Goal: Transaction & Acquisition: Purchase product/service

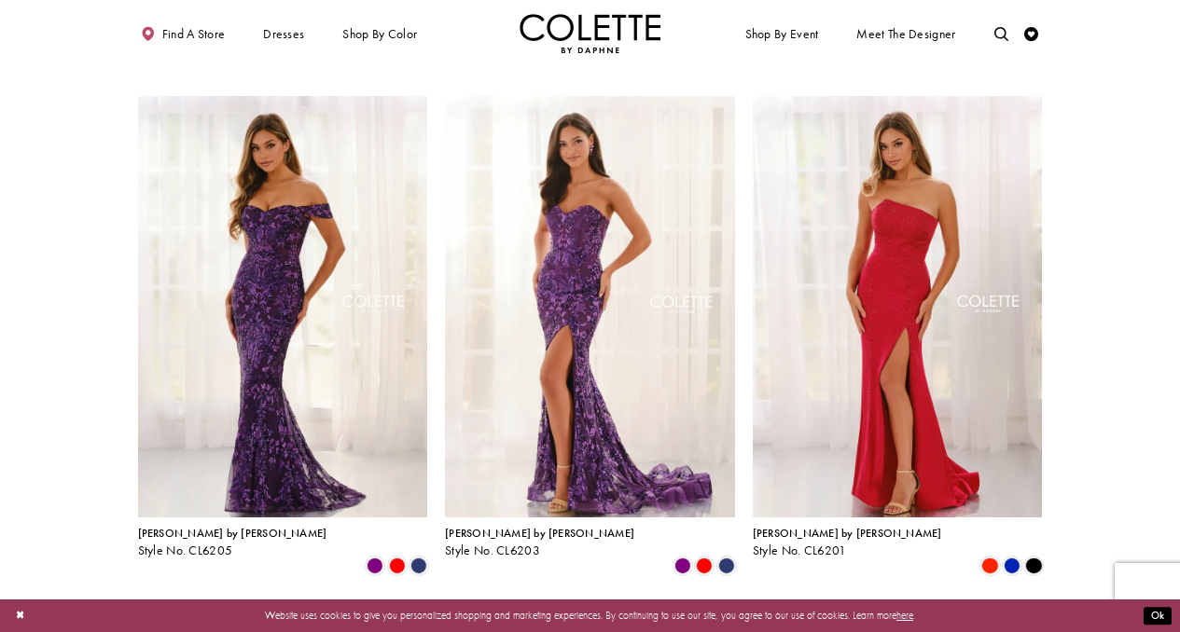
scroll to position [562, 0]
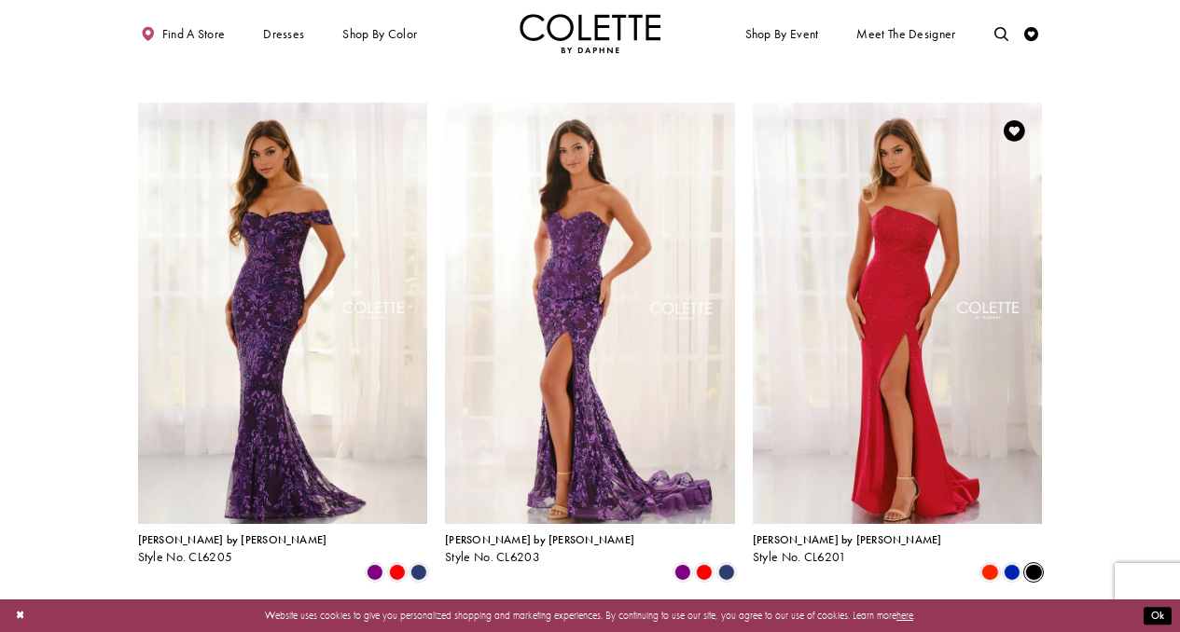
click at [1031, 564] on span "Product List" at bounding box center [1033, 572] width 17 height 17
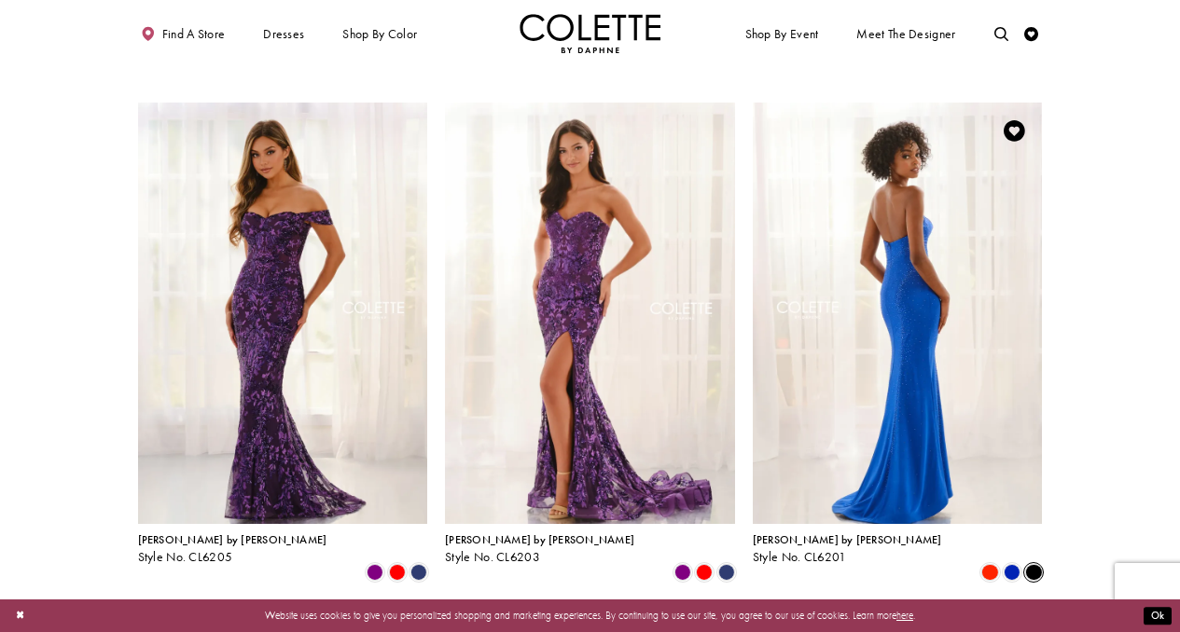
click at [861, 339] on img "Visit Colette by Daphne Style No. CL6201 Page" at bounding box center [898, 314] width 290 height 422
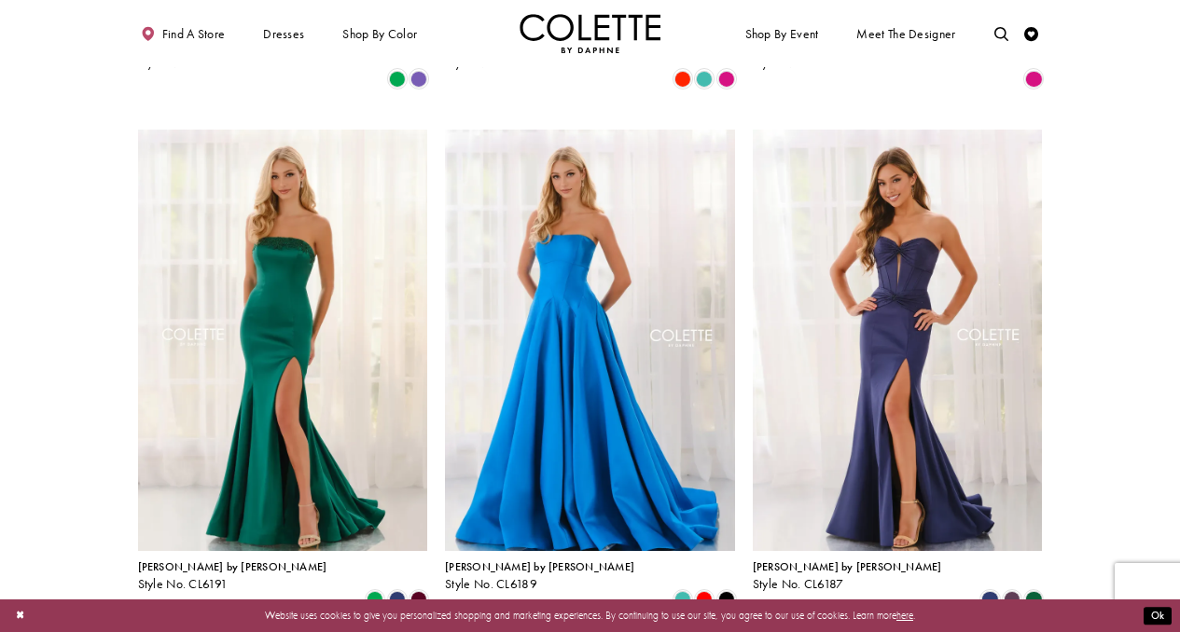
scroll to position [1581, 0]
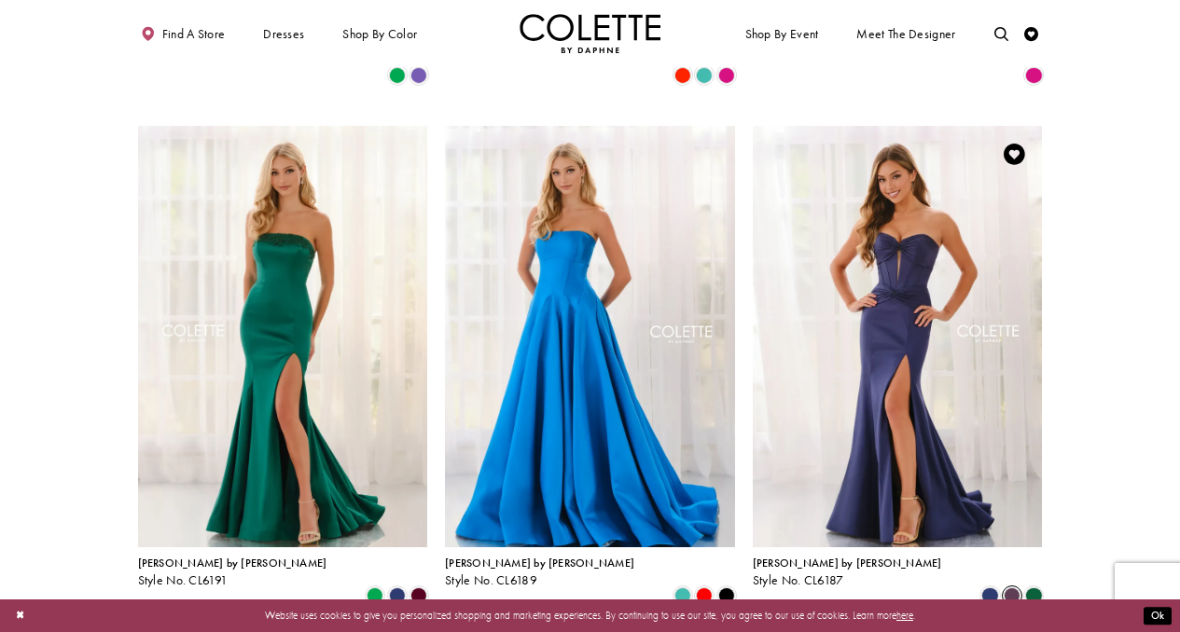
click at [1014, 588] on span "Product List" at bounding box center [1011, 596] width 17 height 17
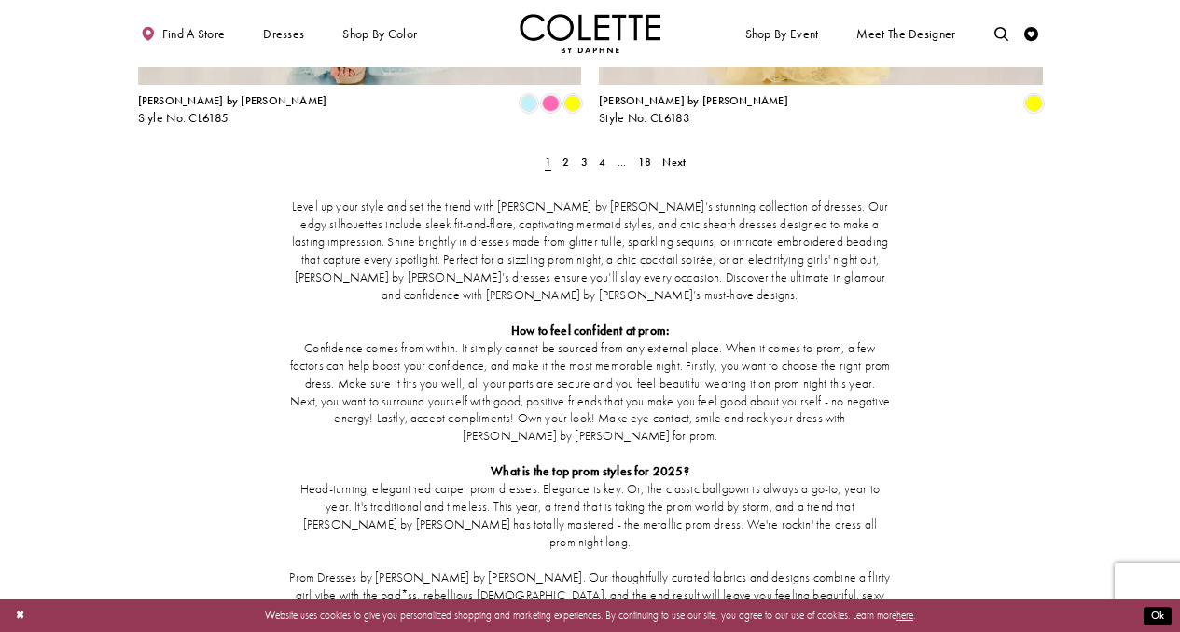
scroll to position [2783, 0]
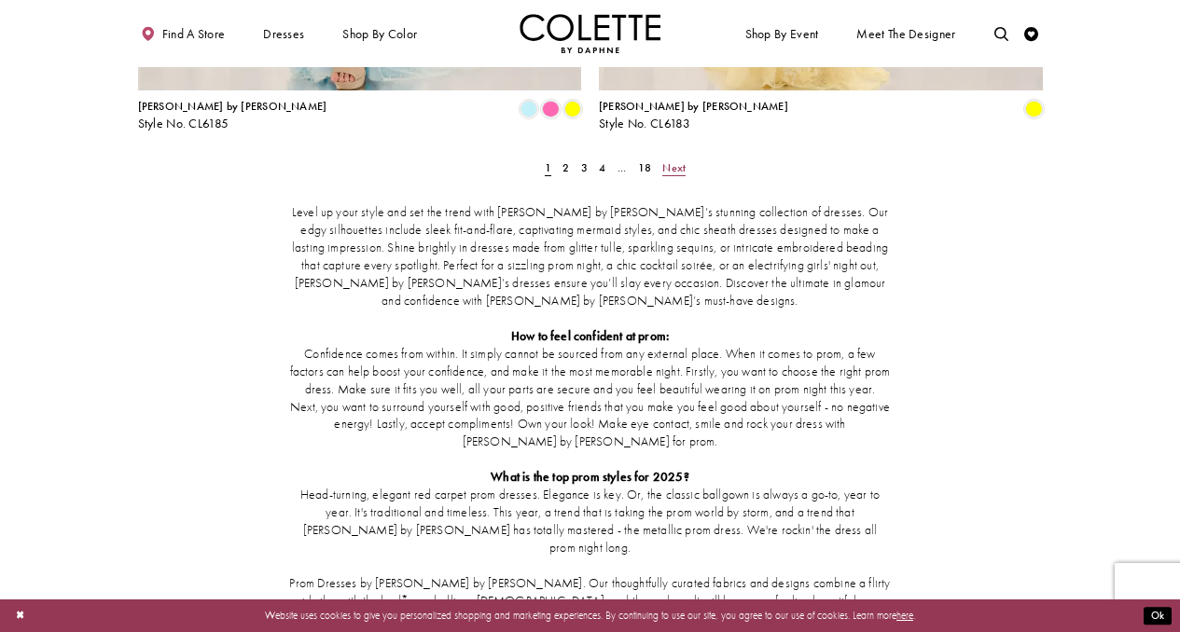
click at [664, 160] on span "Next" at bounding box center [673, 167] width 23 height 15
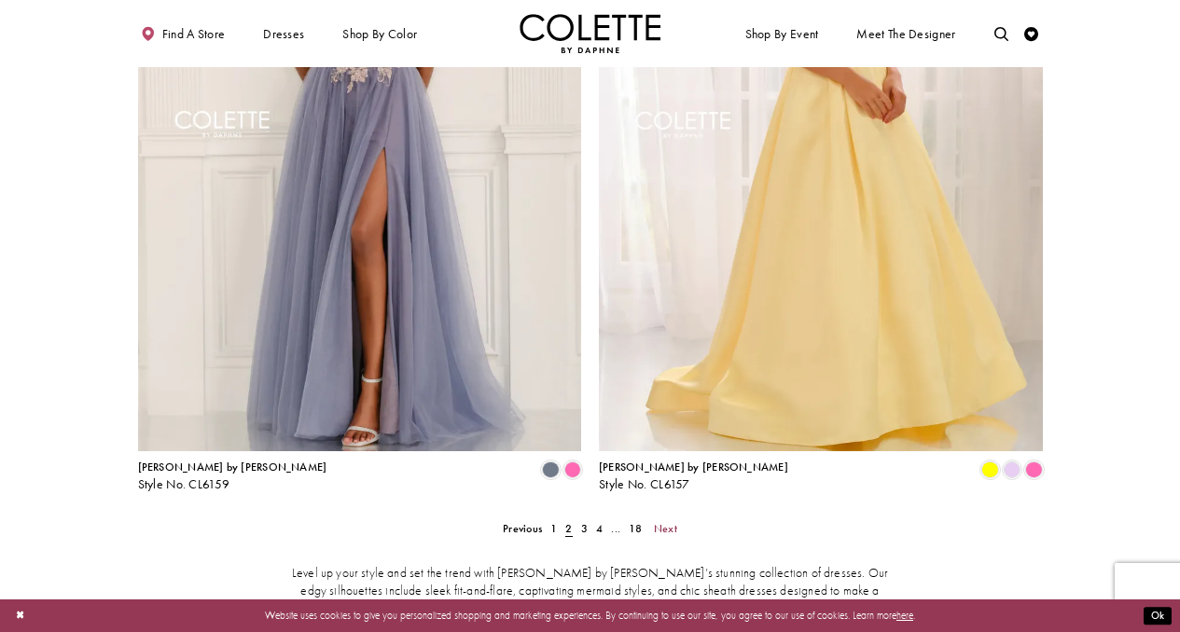
scroll to position [2480, 0]
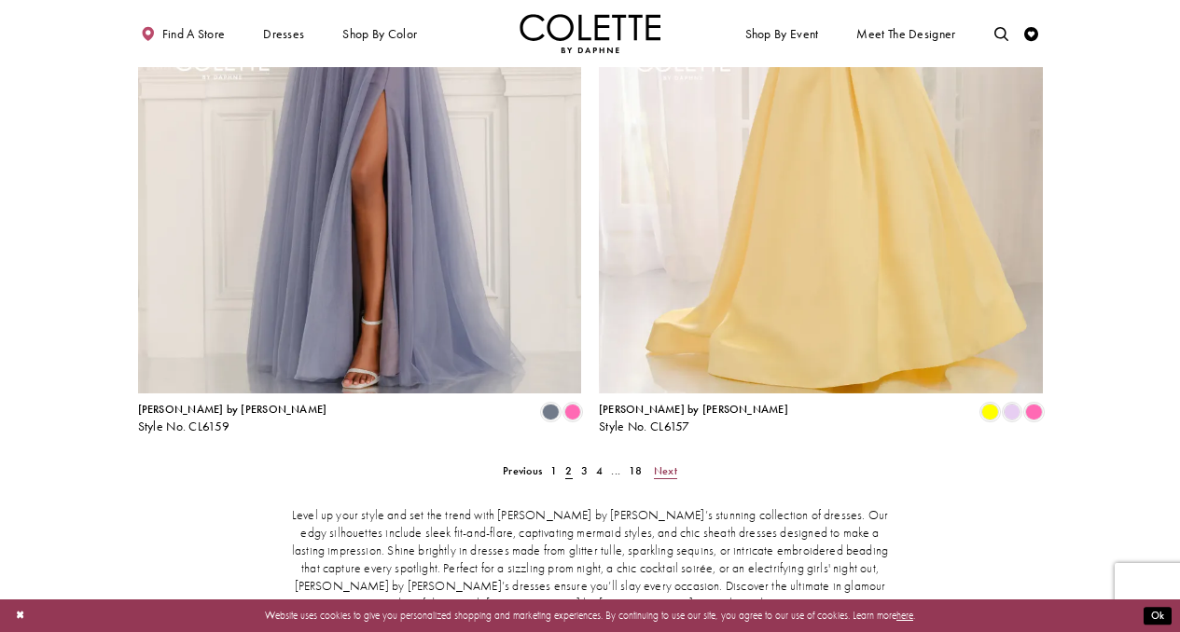
click at [662, 463] on span "Next" at bounding box center [665, 470] width 23 height 15
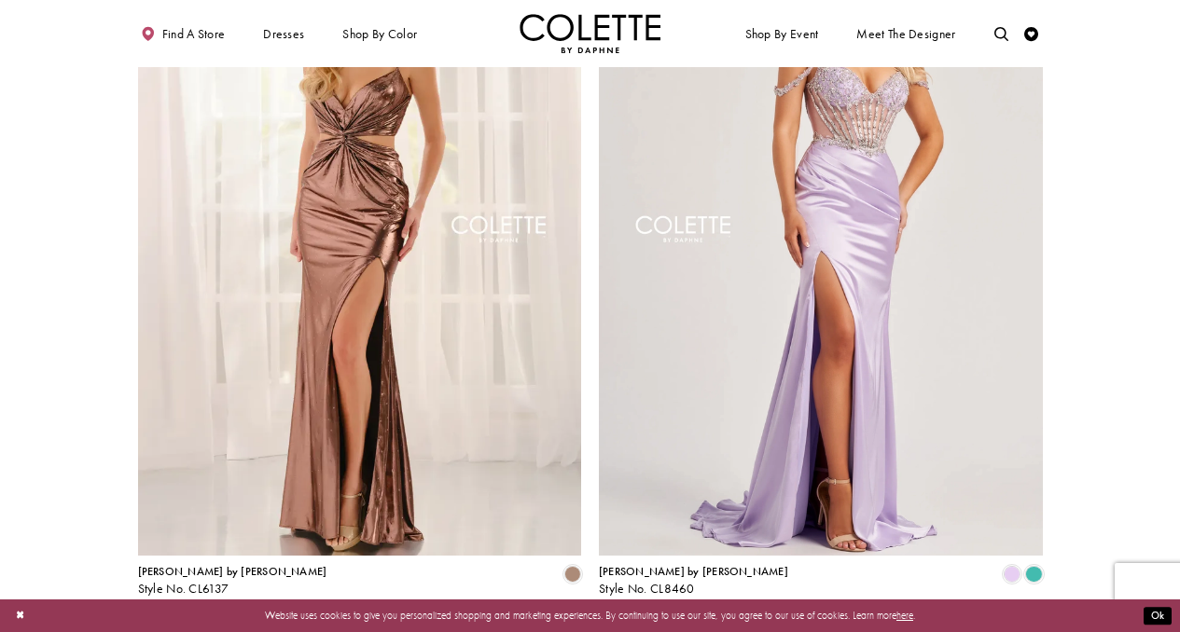
scroll to position [2367, 0]
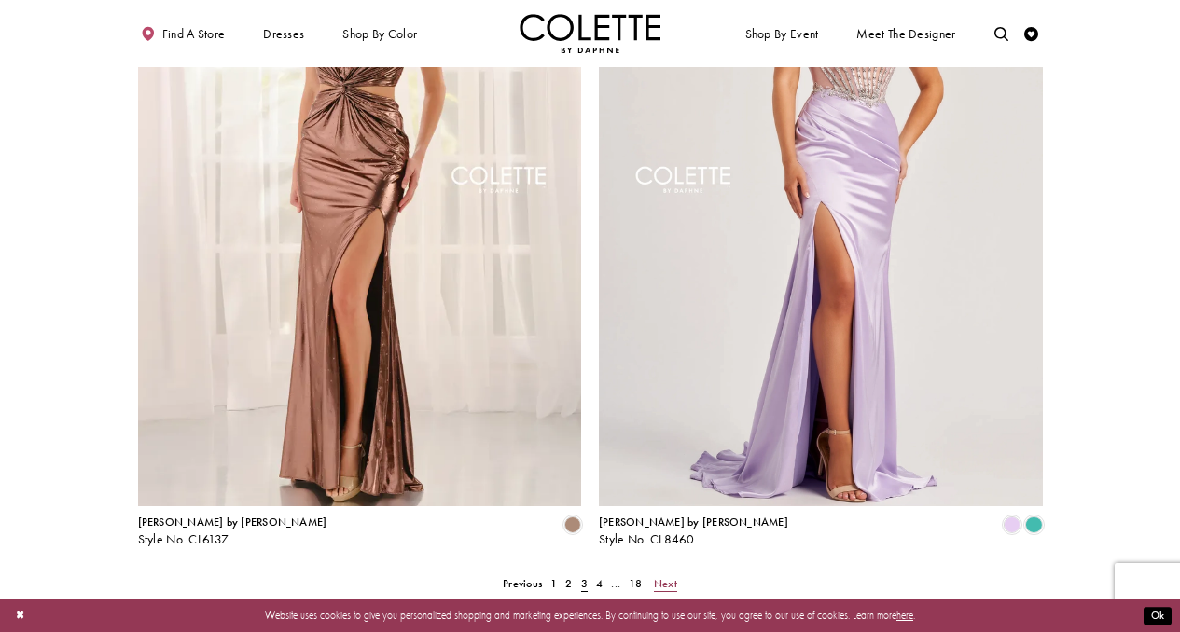
click at [659, 576] on span "Next" at bounding box center [665, 583] width 23 height 15
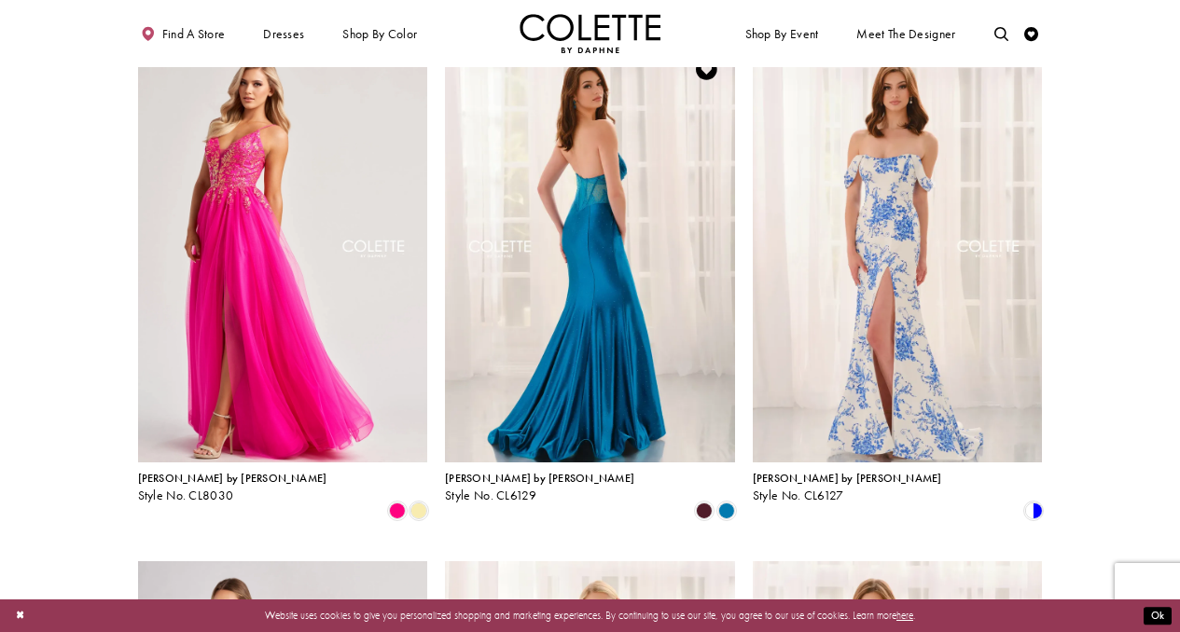
scroll to position [626, 0]
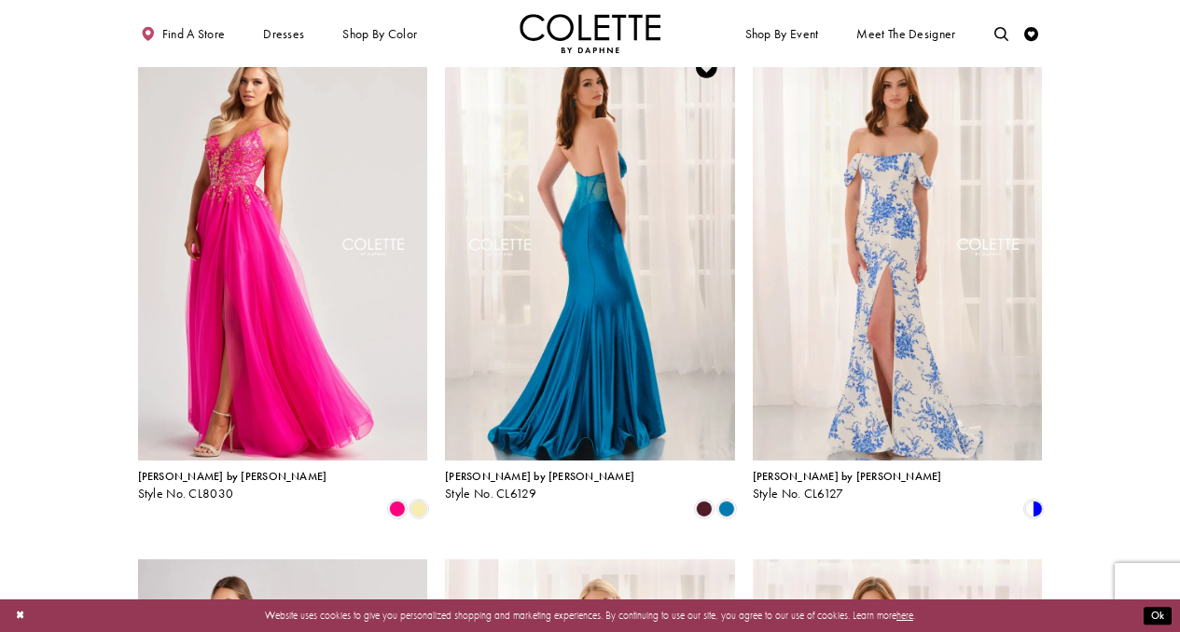
click at [584, 248] on img "Visit Colette by Daphne Style No. CL6129 Page" at bounding box center [590, 250] width 290 height 422
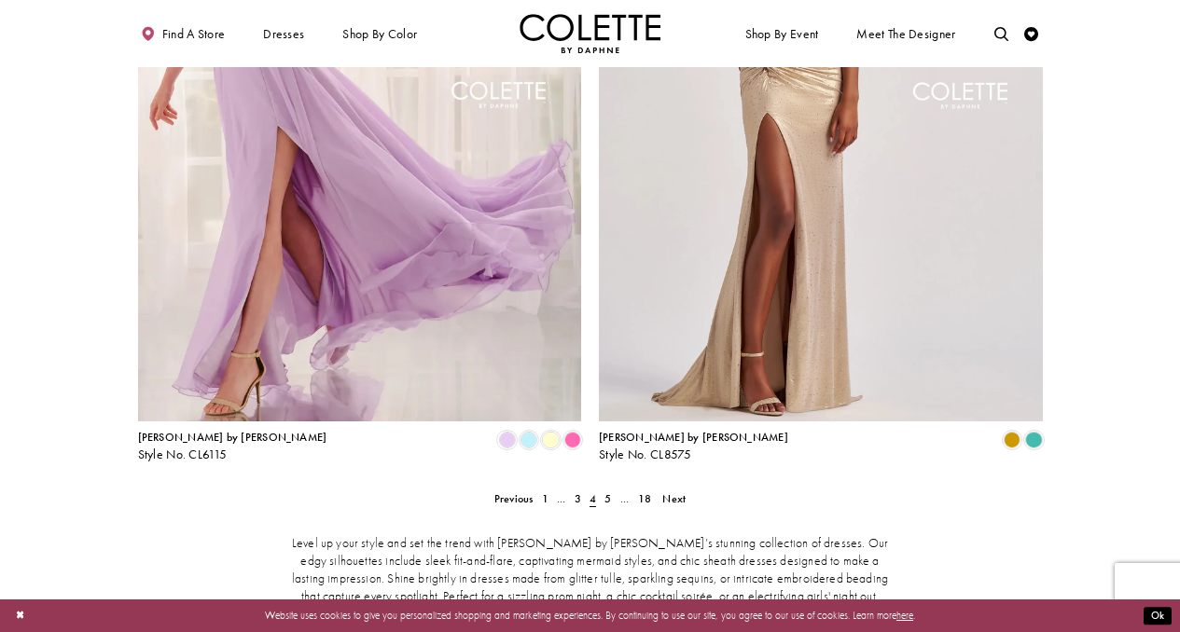
scroll to position [2477, 0]
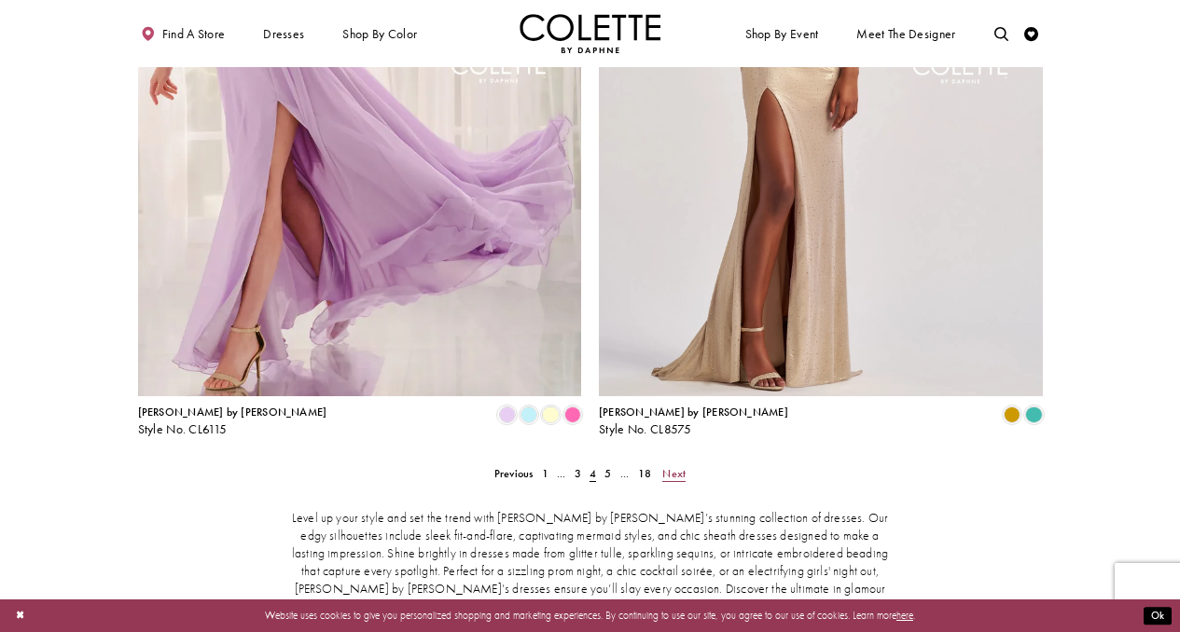
click at [682, 466] on span "Next" at bounding box center [673, 473] width 23 height 15
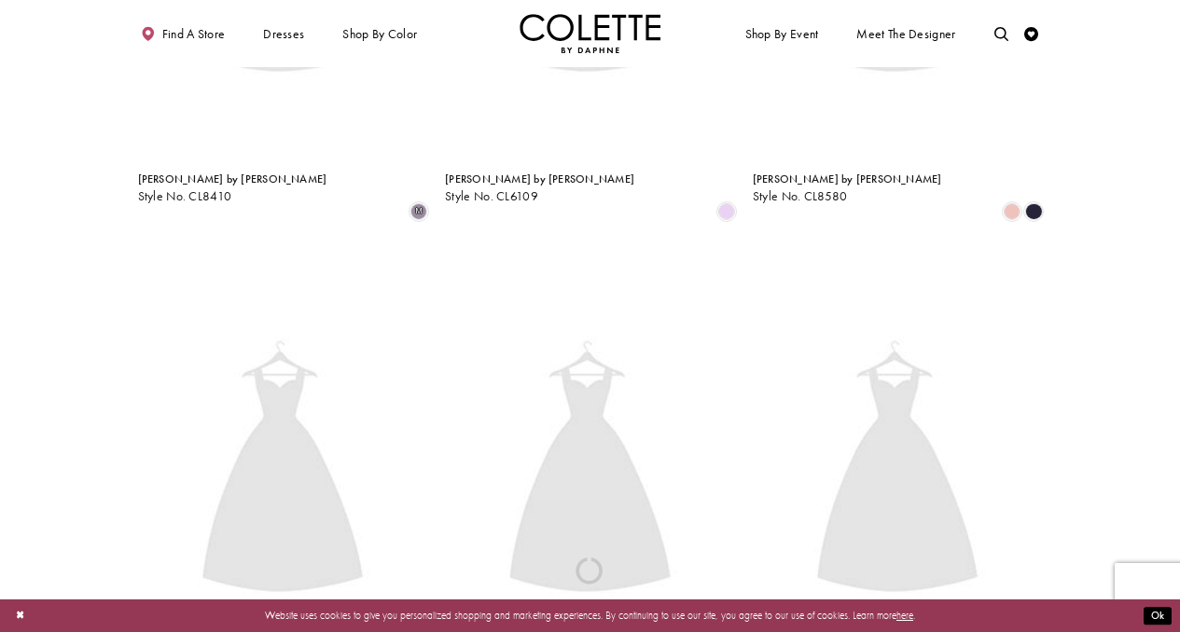
scroll to position [76, 0]
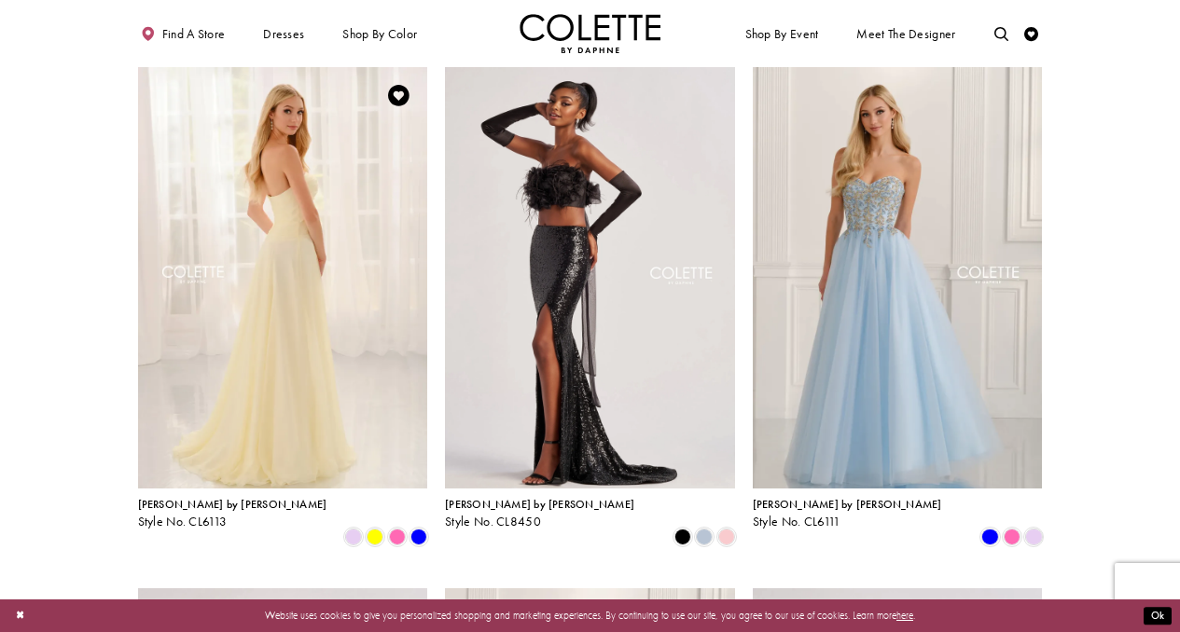
click at [393, 296] on img "Visit Colette by Daphne Style No. CL6113 Page" at bounding box center [283, 278] width 290 height 422
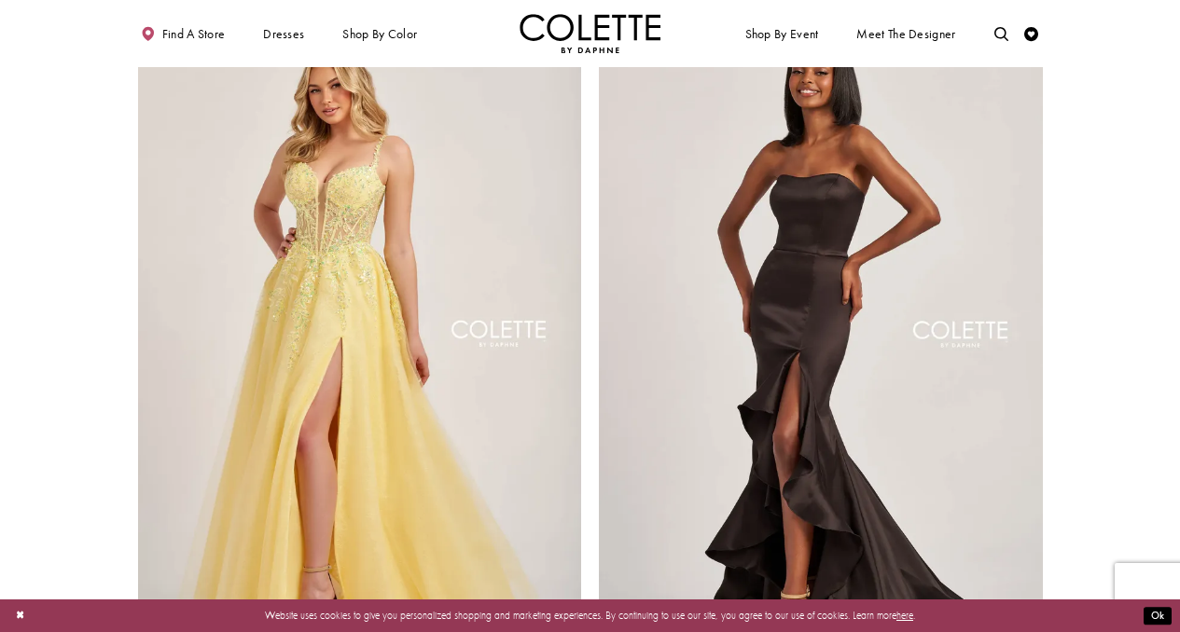
scroll to position [2199, 0]
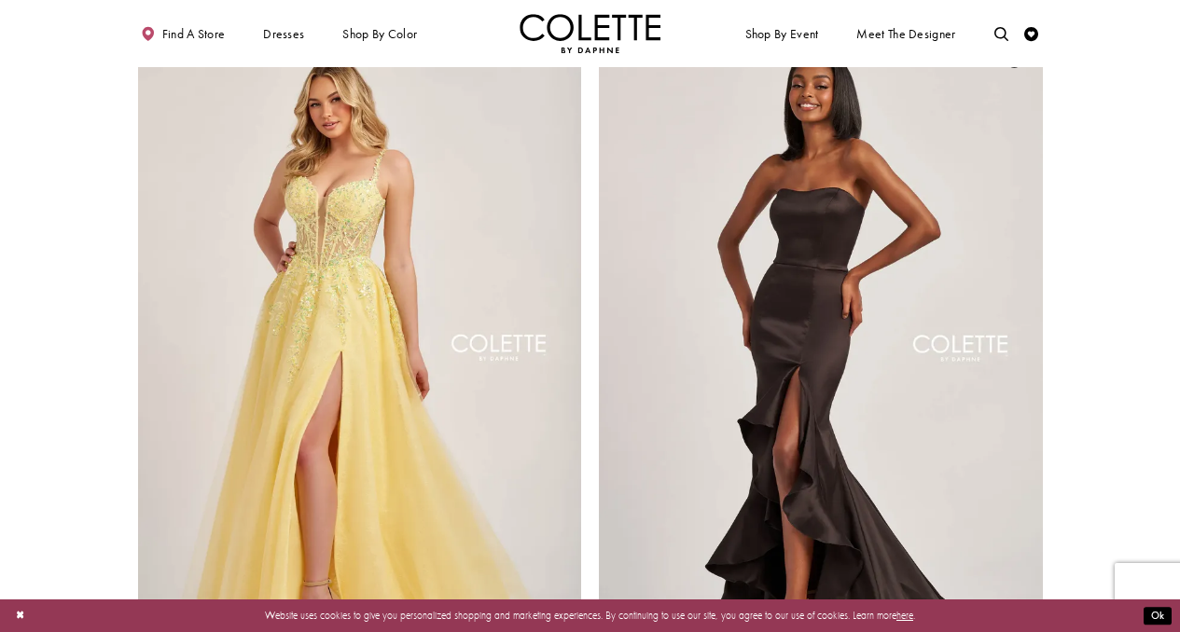
click at [858, 289] on img "Visit Colette by Daphne Style No. CL6017 Page" at bounding box center [821, 351] width 444 height 645
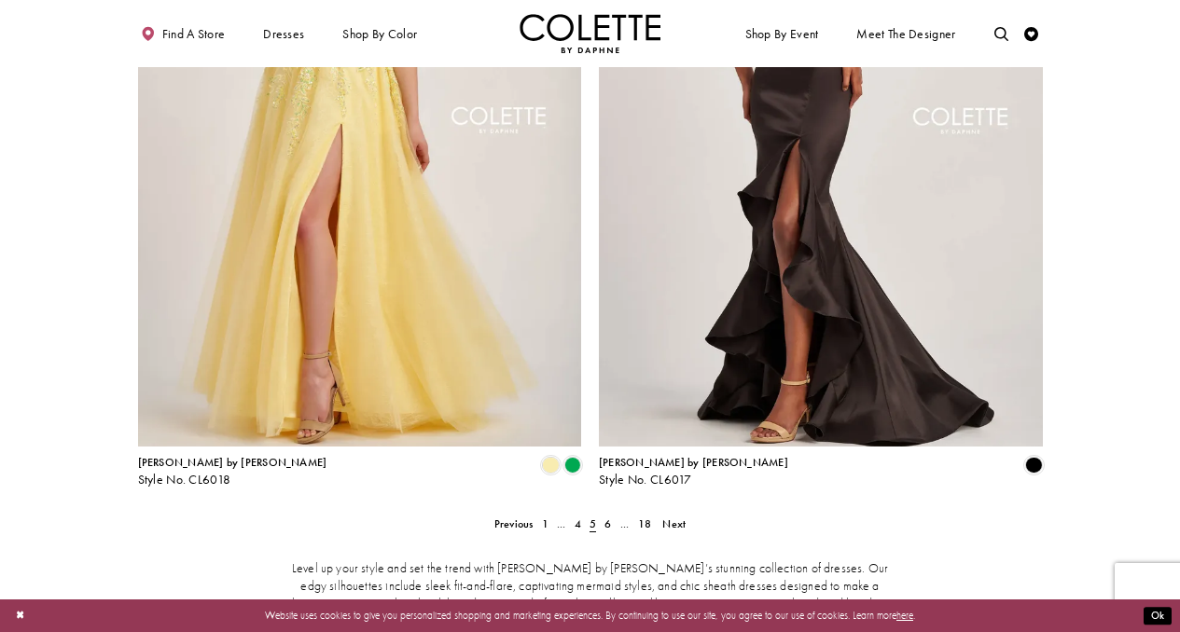
scroll to position [2455, 0]
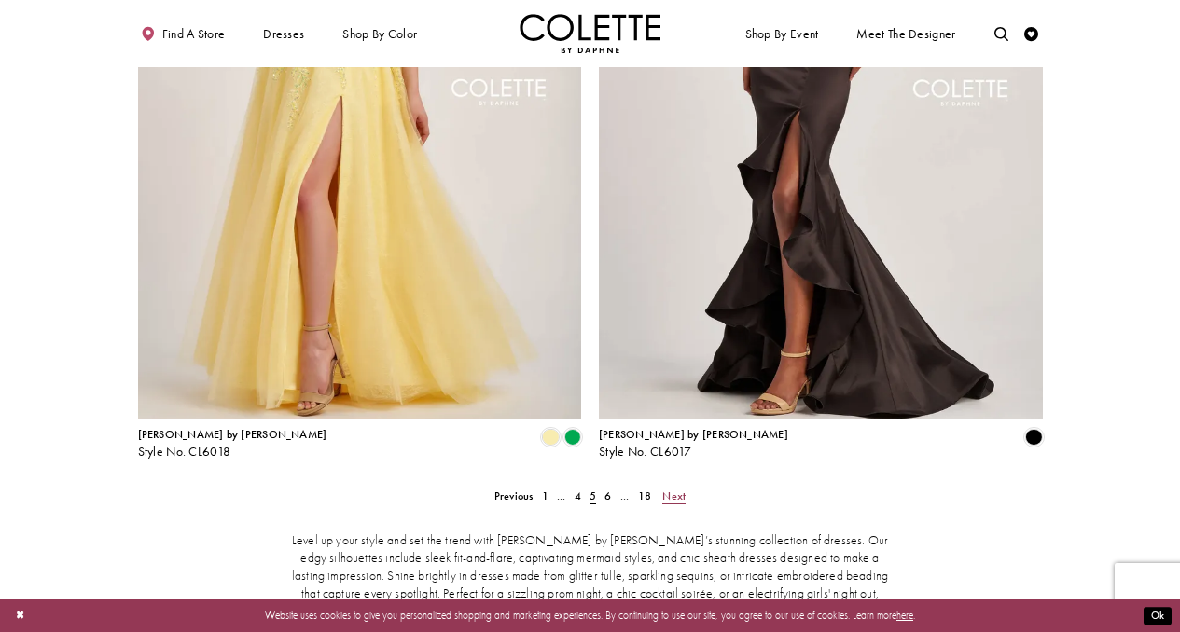
click at [675, 489] on span "Next" at bounding box center [673, 496] width 23 height 15
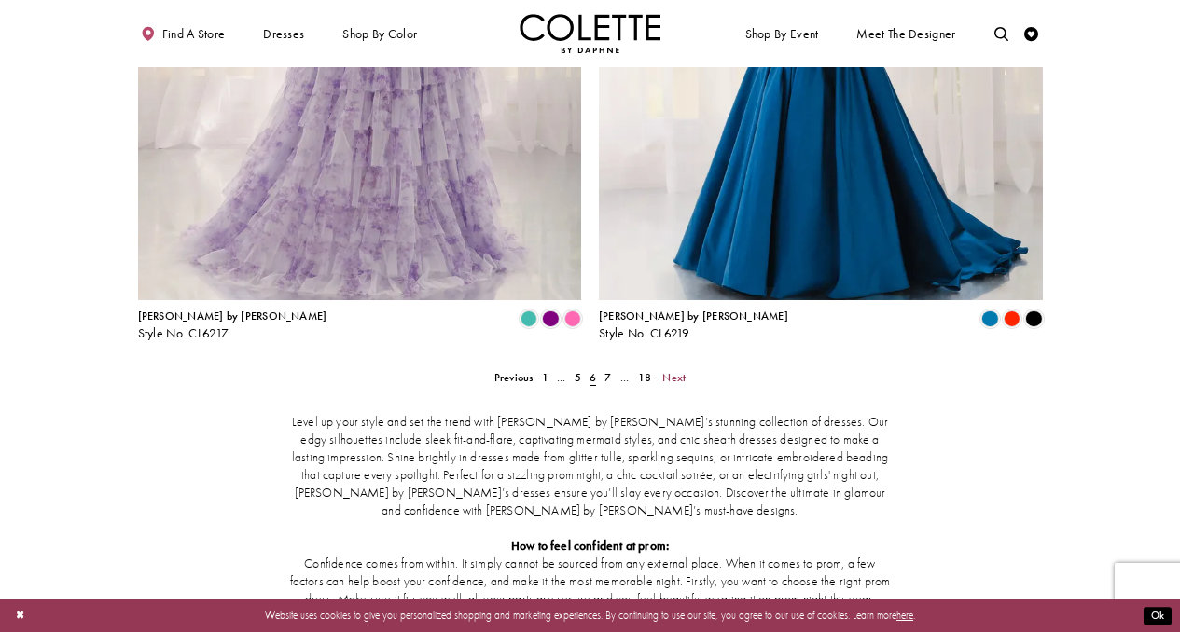
scroll to position [2553, 0]
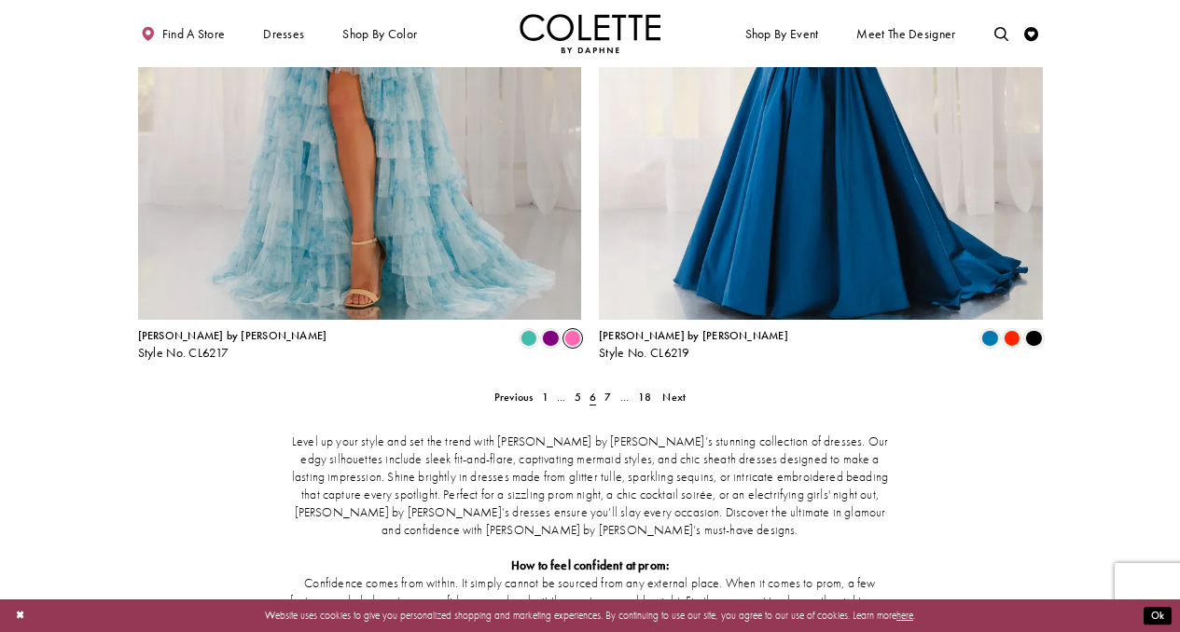
click at [573, 330] on span "Product List" at bounding box center [572, 338] width 17 height 17
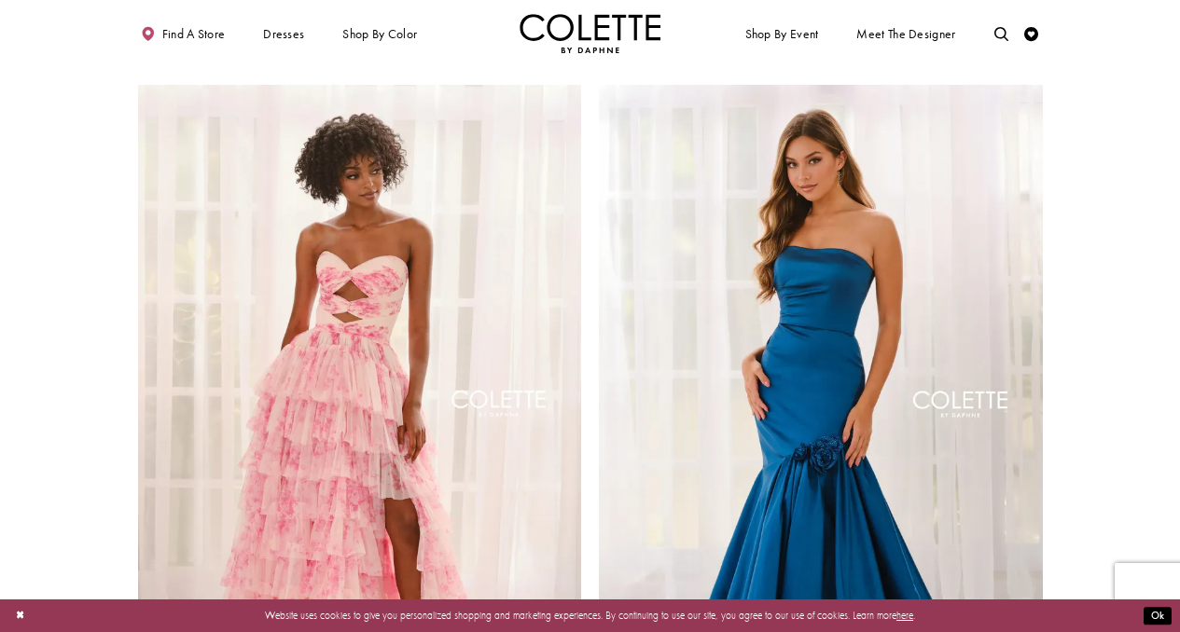
scroll to position [2144, 0]
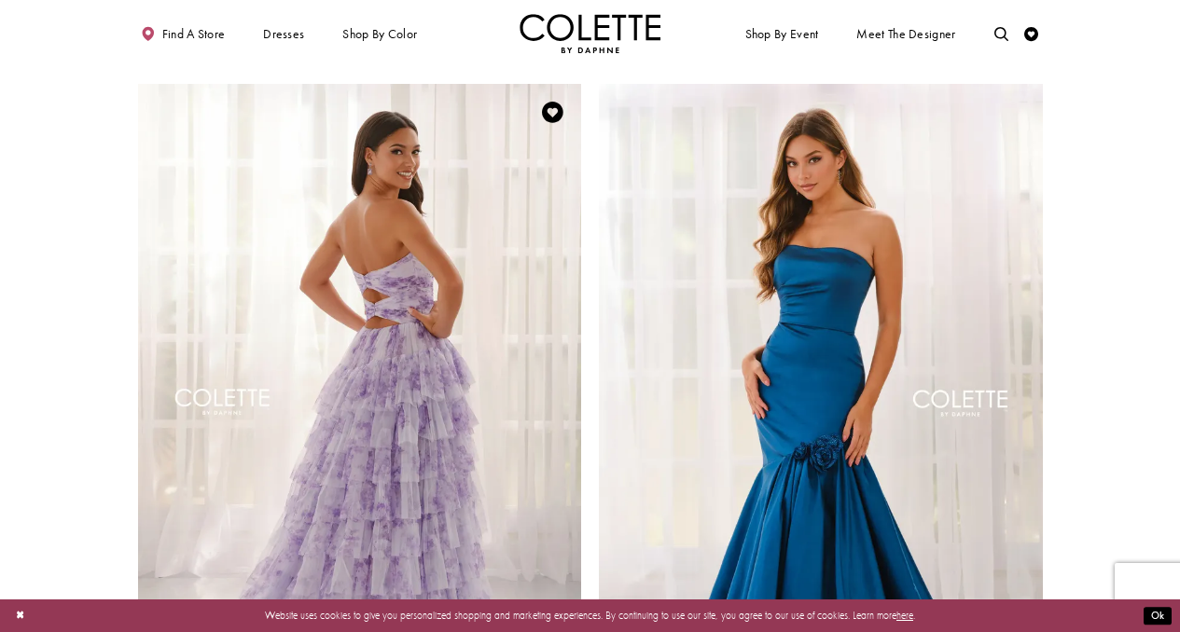
click at [543, 442] on img "Visit Colette by Daphne Style No. CL6217 Page" at bounding box center [360, 406] width 444 height 645
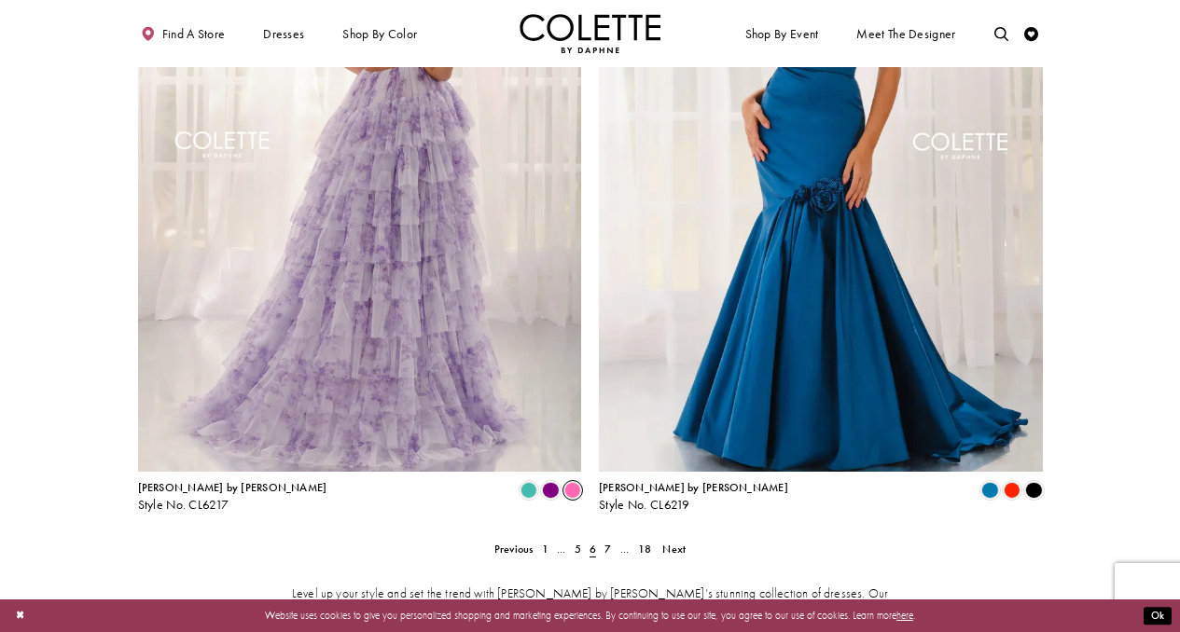
scroll to position [2454, 0]
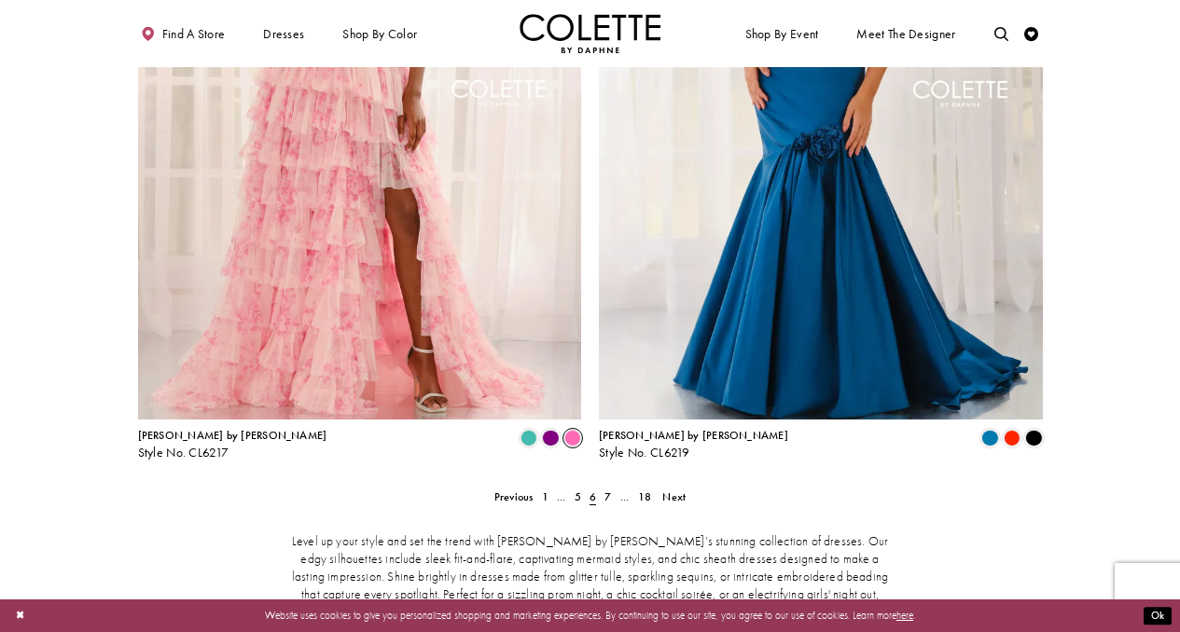
click at [671, 490] on span "Next" at bounding box center [673, 497] width 23 height 15
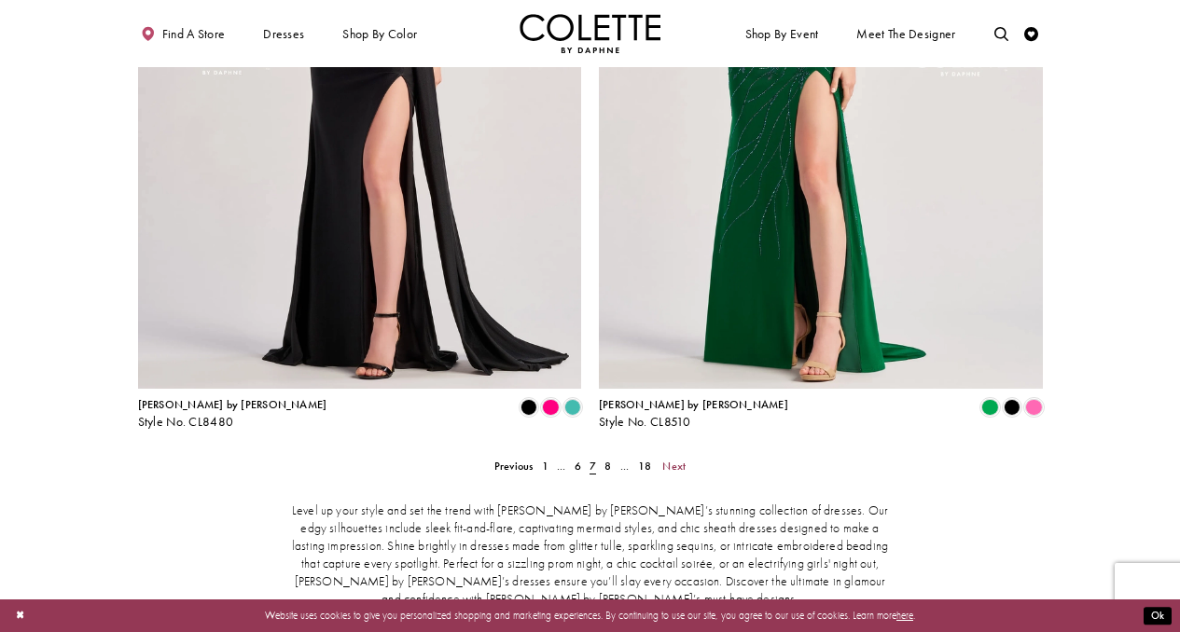
scroll to position [2508, 0]
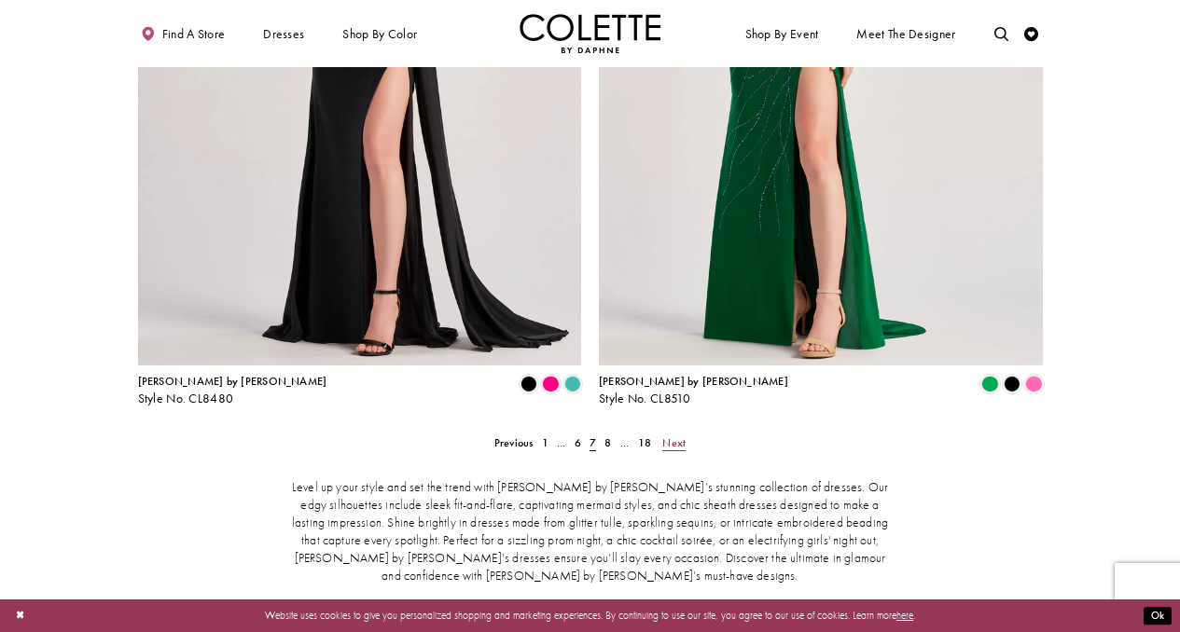
click at [680, 436] on span "Next" at bounding box center [673, 443] width 23 height 15
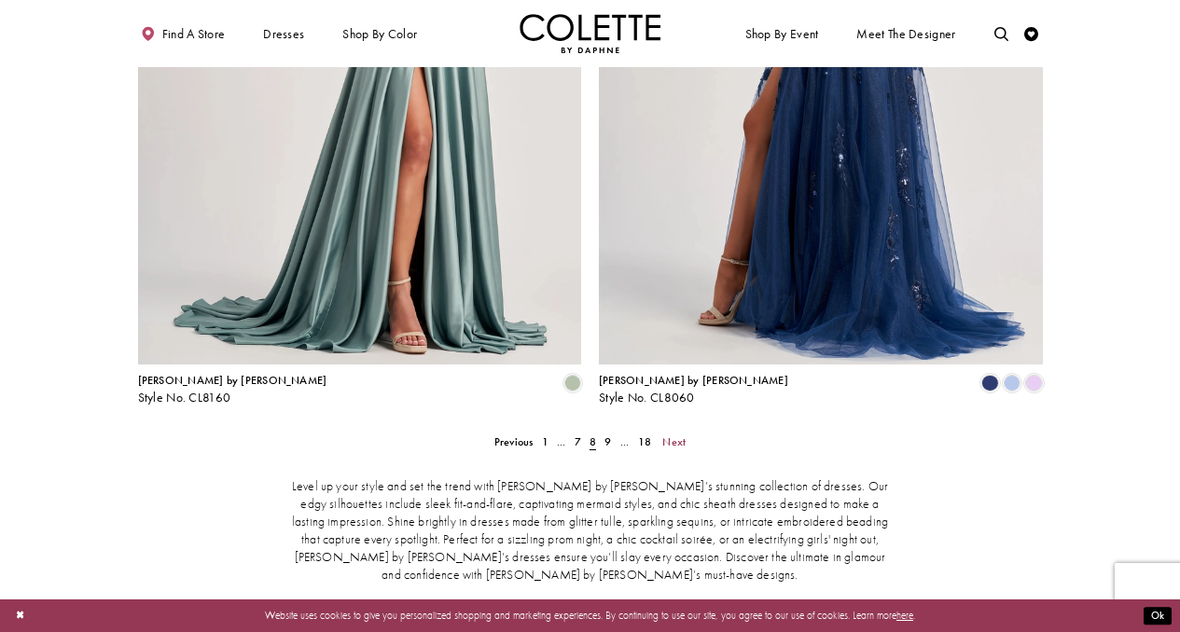
scroll to position [2545, 0]
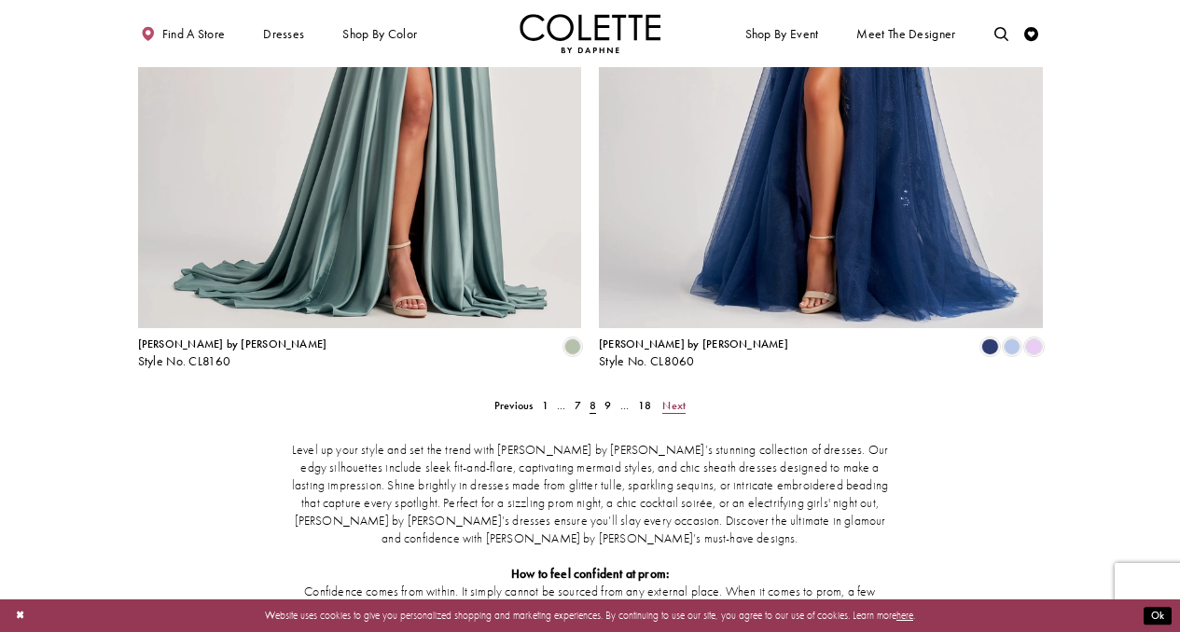
click at [674, 395] on link "Next" at bounding box center [674, 405] width 32 height 21
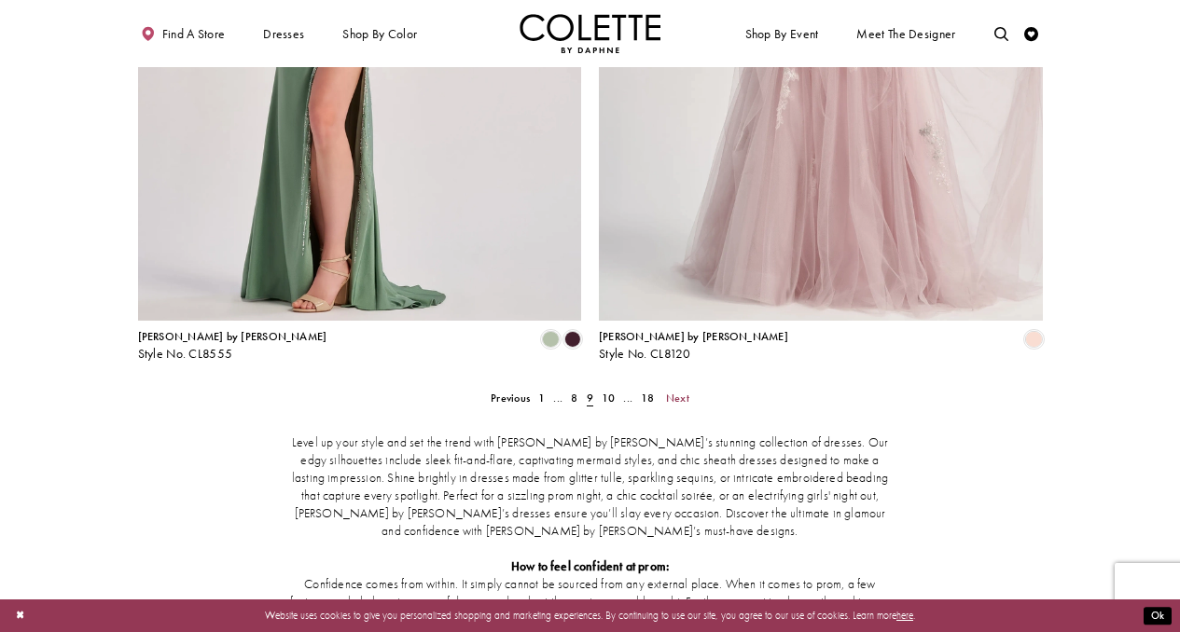
scroll to position [2554, 0]
click at [680, 389] on span "Next" at bounding box center [677, 396] width 23 height 15
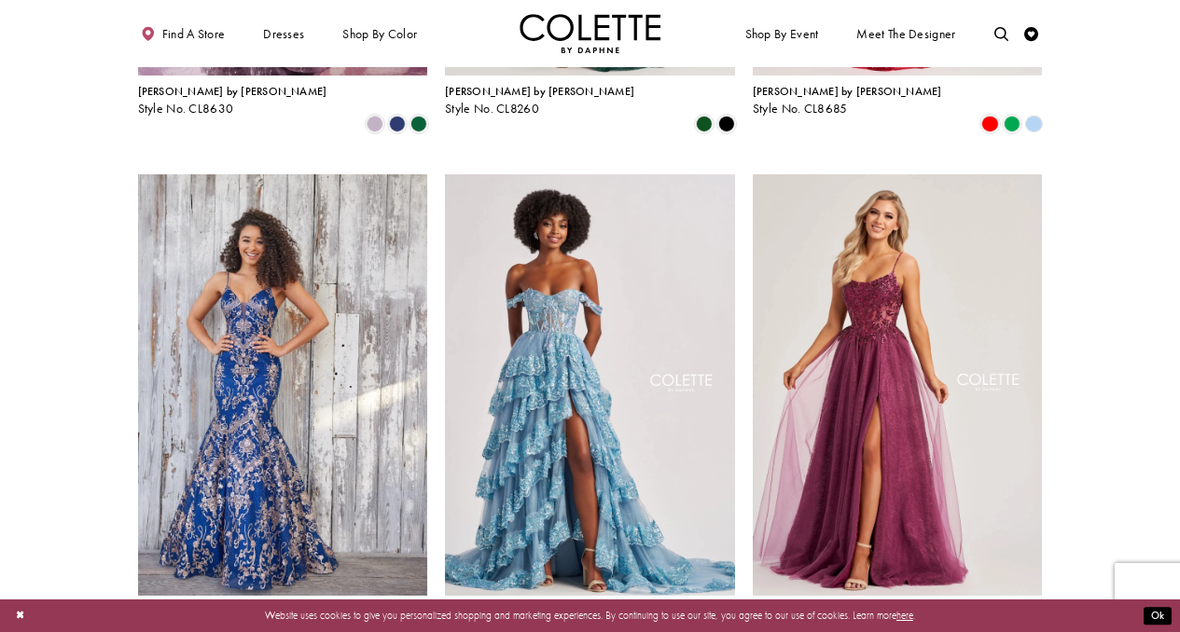
scroll to position [1017, 0]
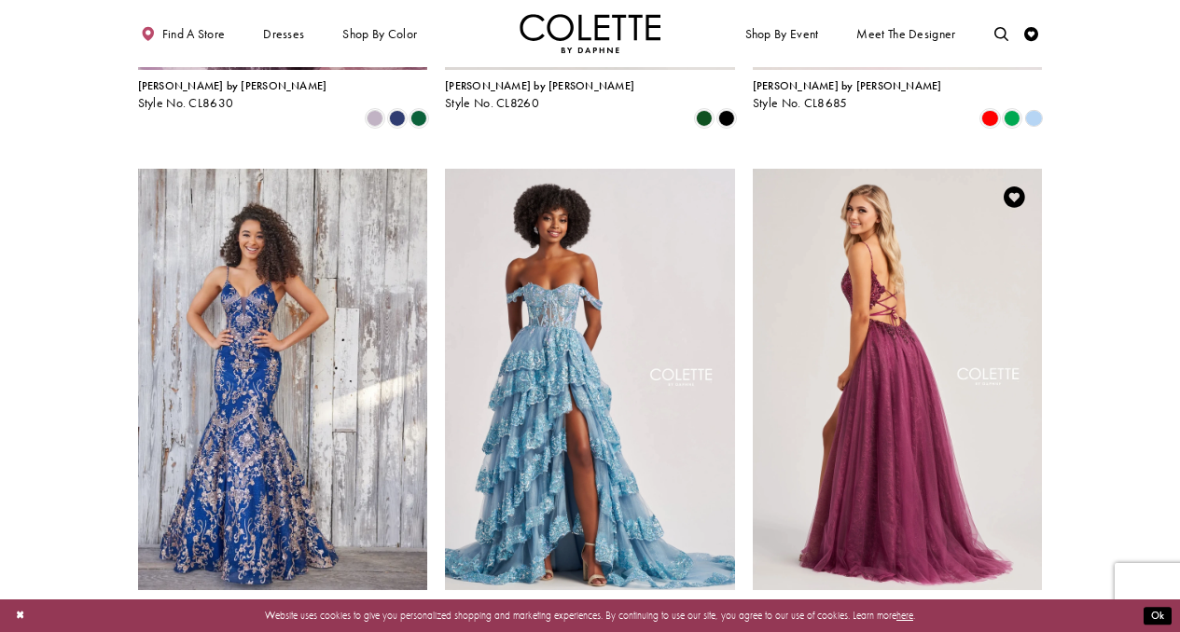
click at [878, 329] on img "Visit Colette by Daphne Style No. CL8240 Page" at bounding box center [898, 380] width 290 height 422
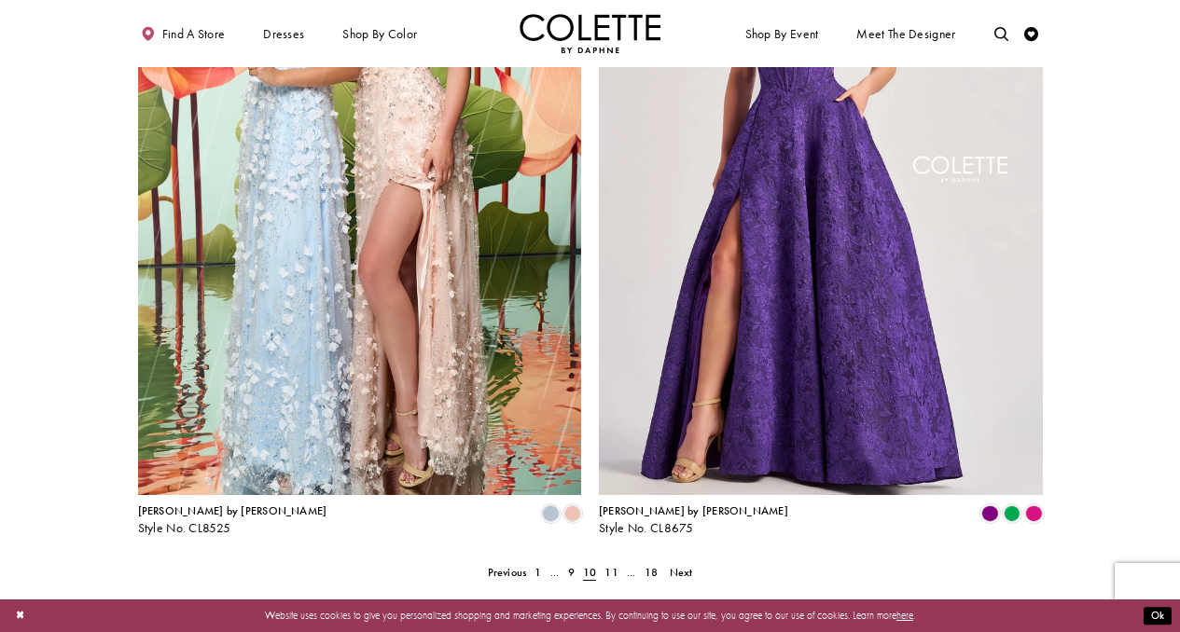
scroll to position [2485, 0]
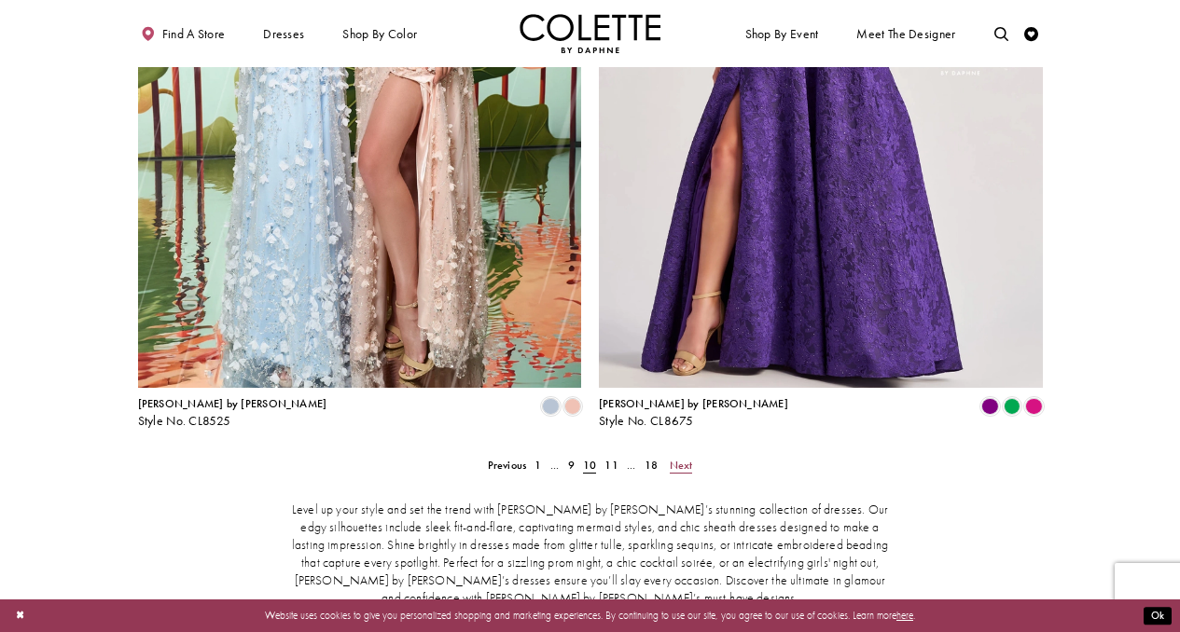
click at [685, 458] on span "Next" at bounding box center [681, 465] width 23 height 15
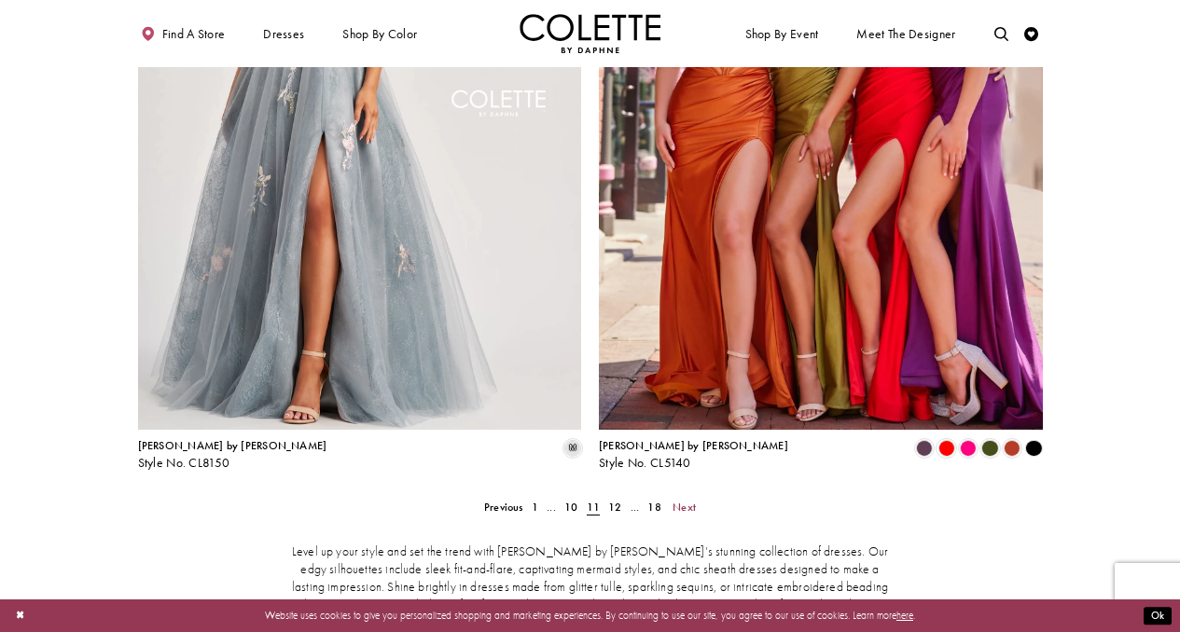
scroll to position [2500, 0]
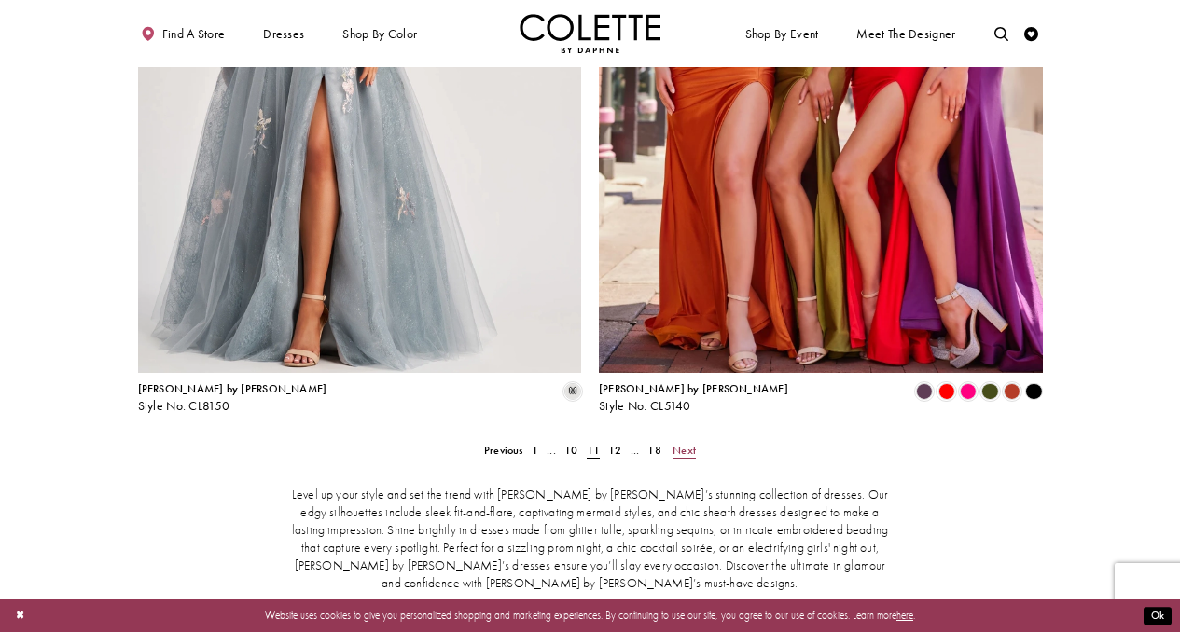
click at [695, 443] on span "Next" at bounding box center [683, 450] width 23 height 15
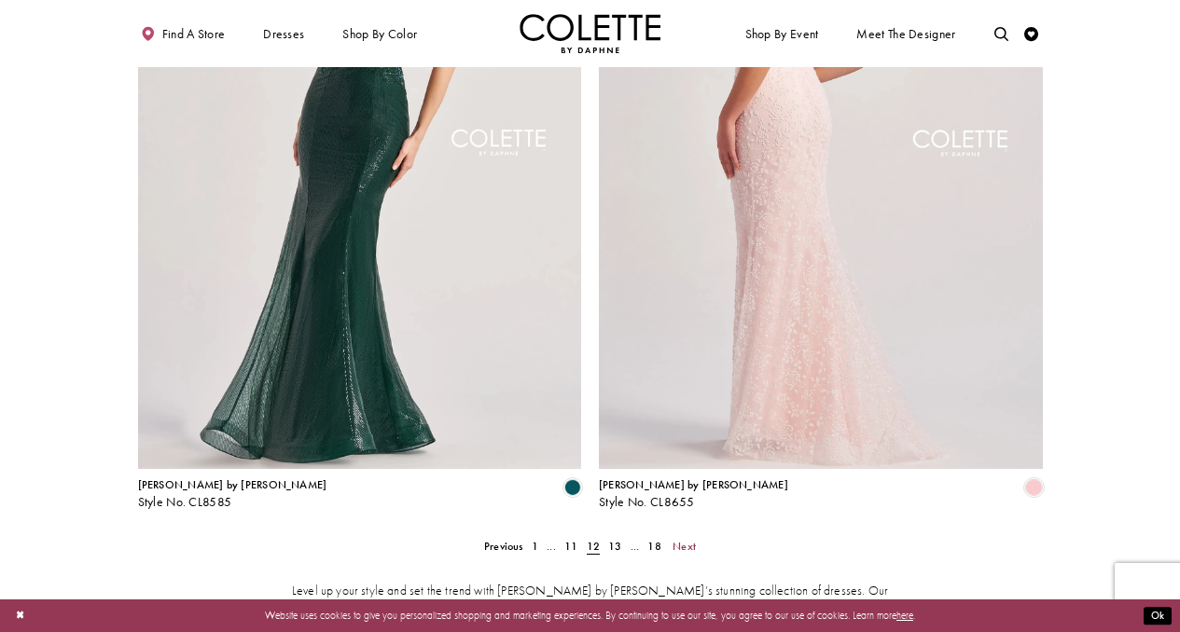
scroll to position [2412, 0]
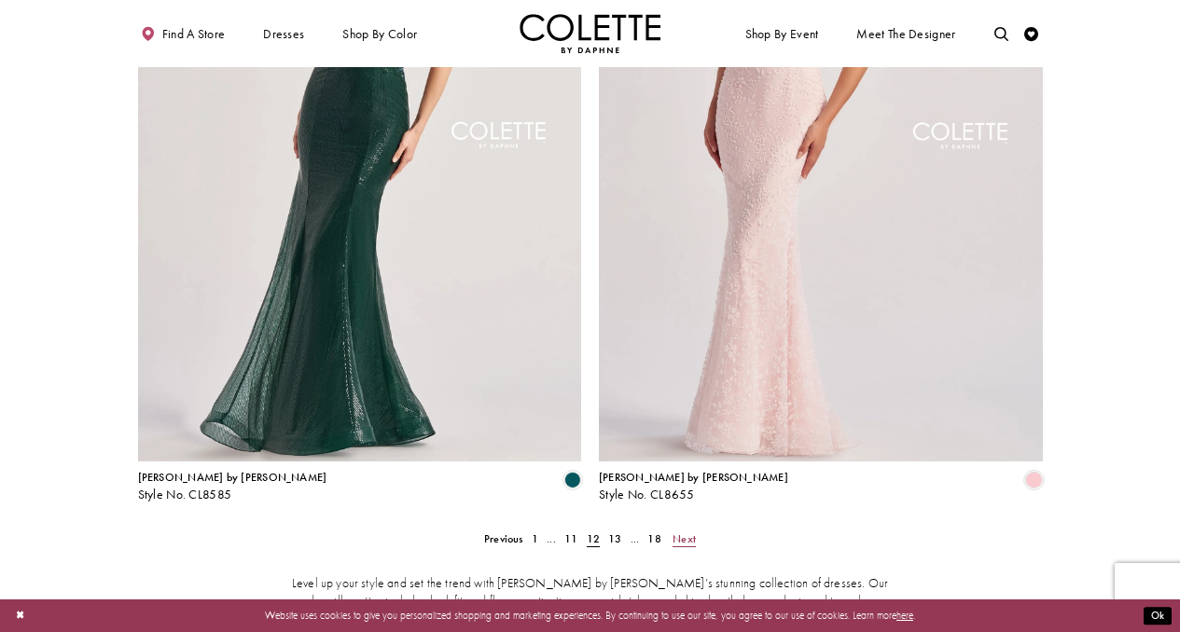
click at [696, 529] on link "Next" at bounding box center [685, 539] width 32 height 21
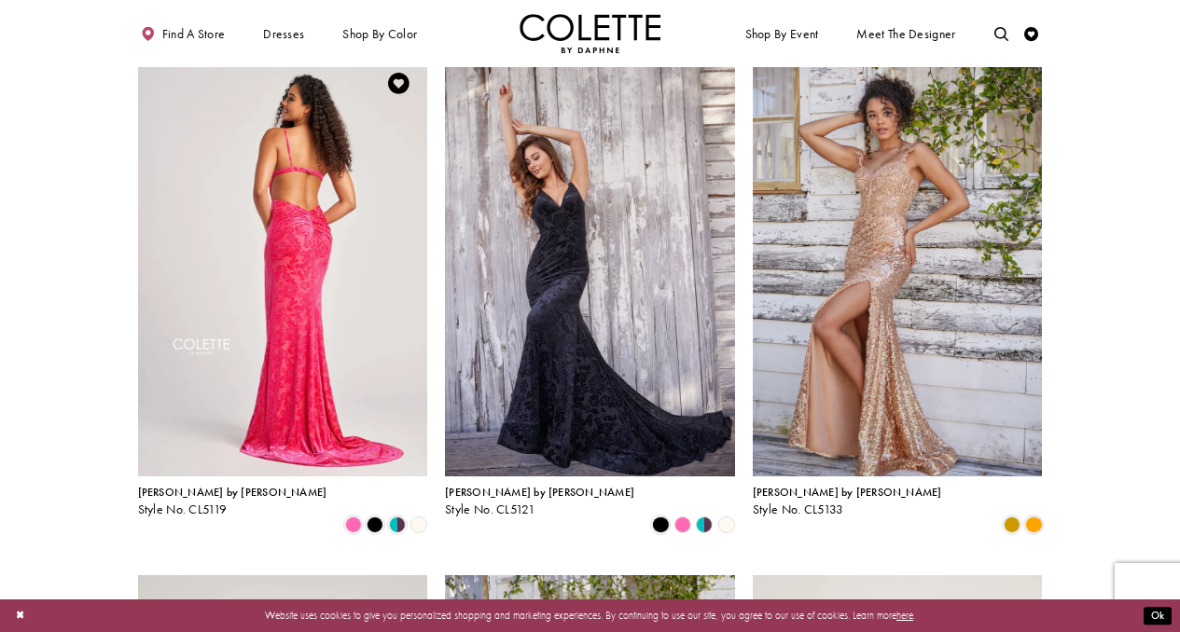
scroll to position [606, 0]
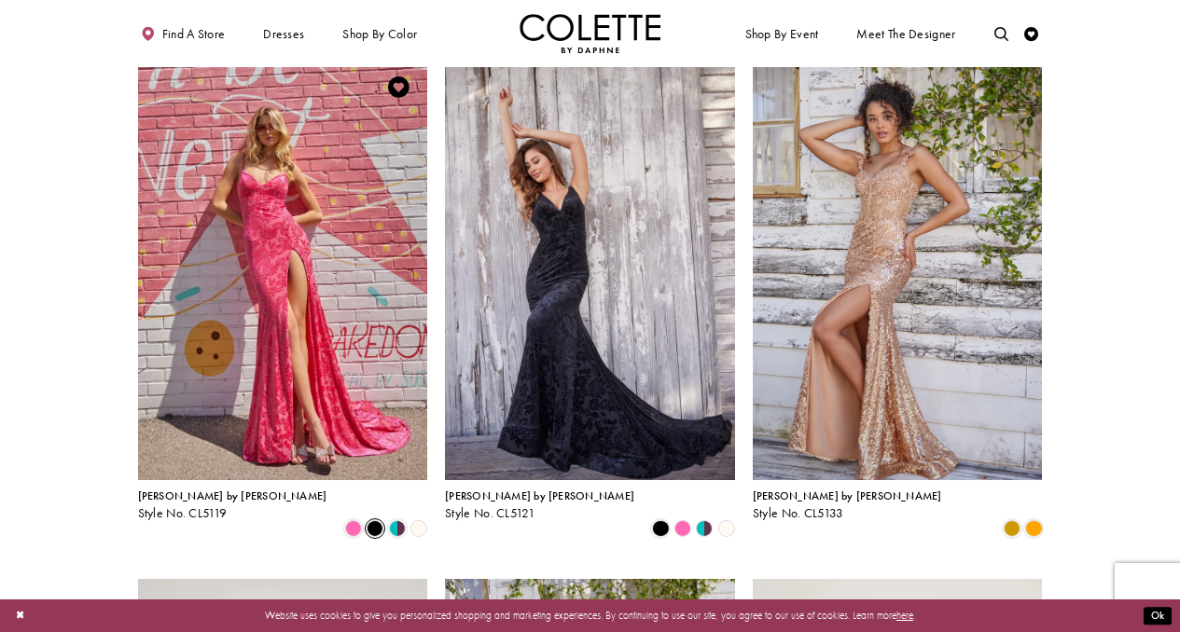
click at [380, 520] on span "Product List" at bounding box center [375, 528] width 17 height 17
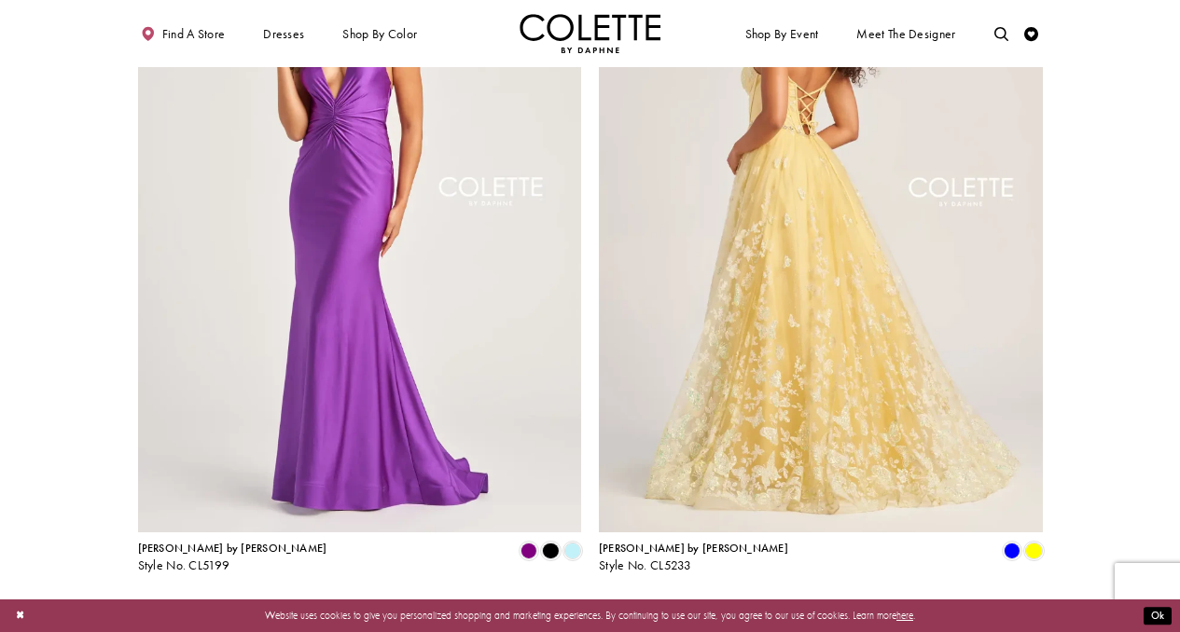
scroll to position [2359, 0]
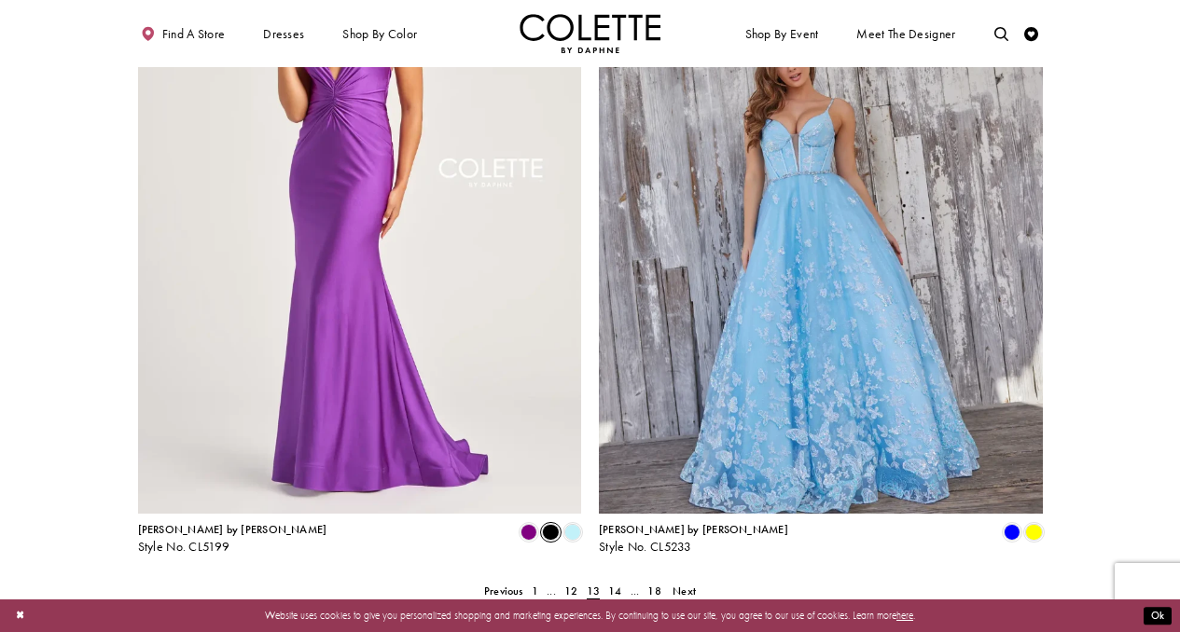
click at [552, 524] on span "Product List" at bounding box center [550, 532] width 17 height 17
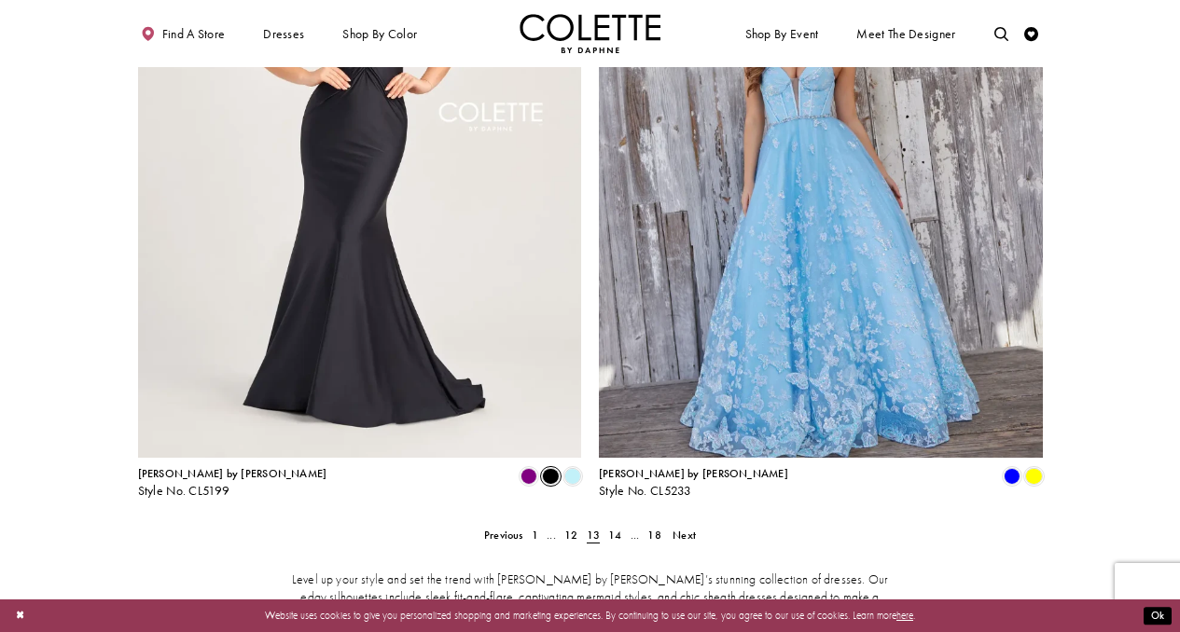
scroll to position [2424, 0]
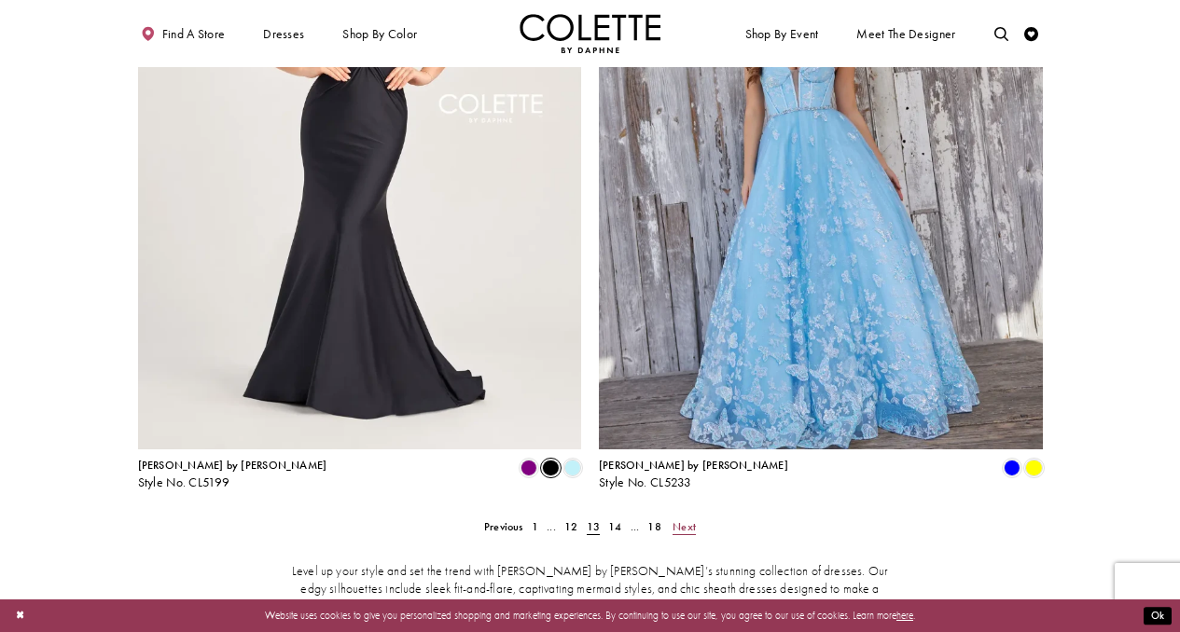
click at [682, 519] on span "Next" at bounding box center [683, 526] width 23 height 15
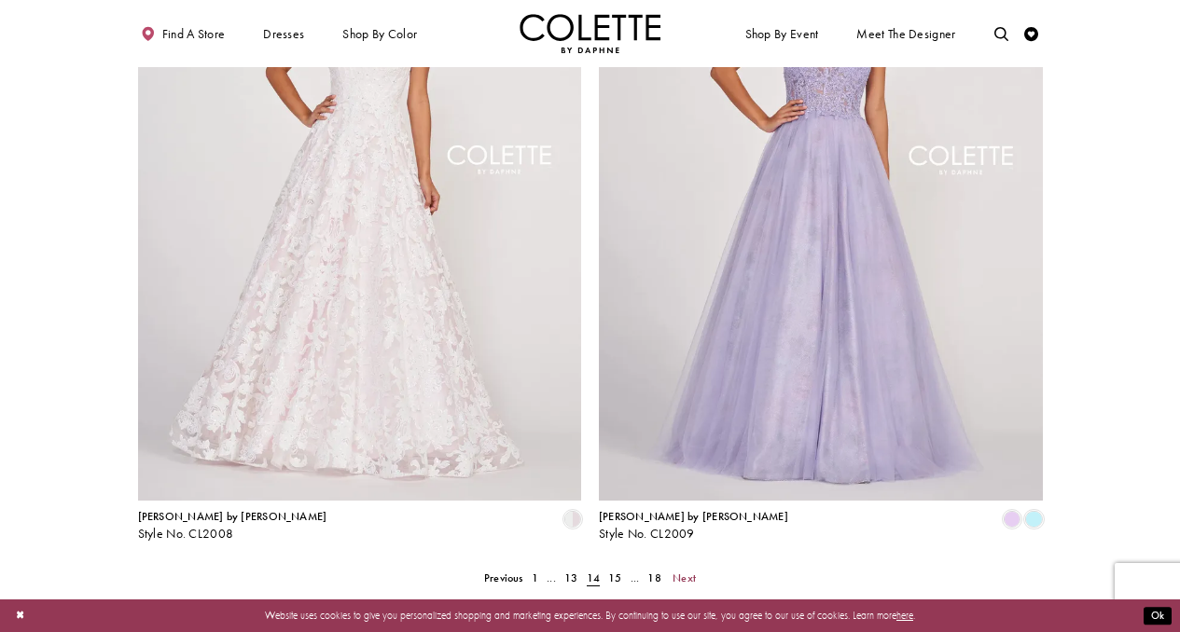
scroll to position [2415, 0]
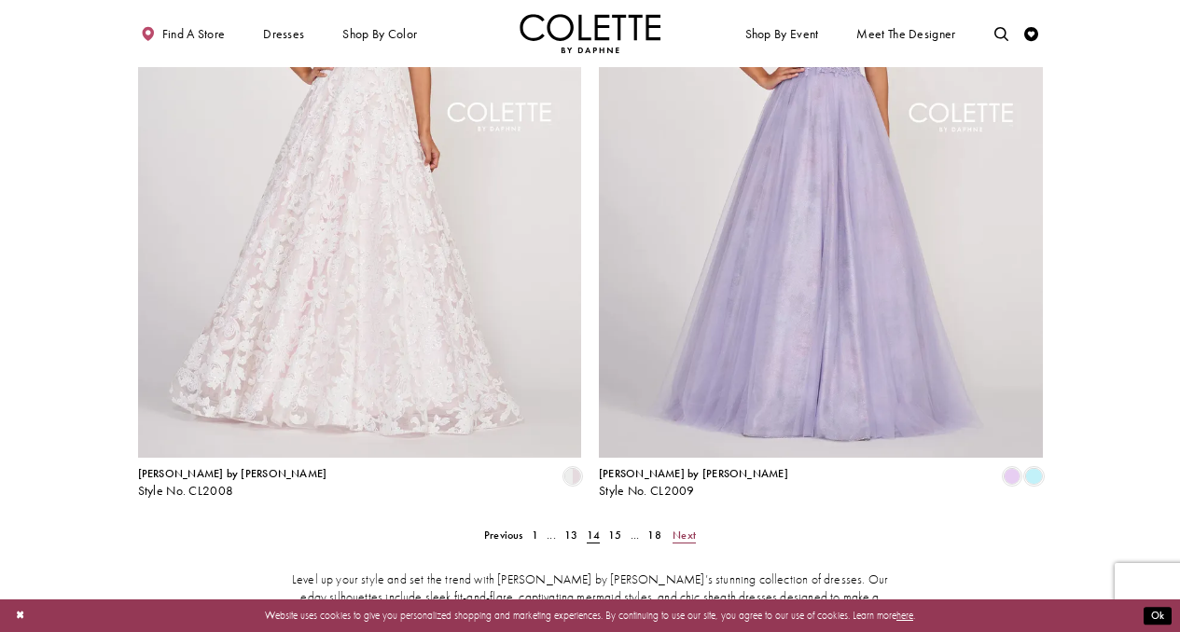
click at [688, 528] on span "Next" at bounding box center [683, 535] width 23 height 15
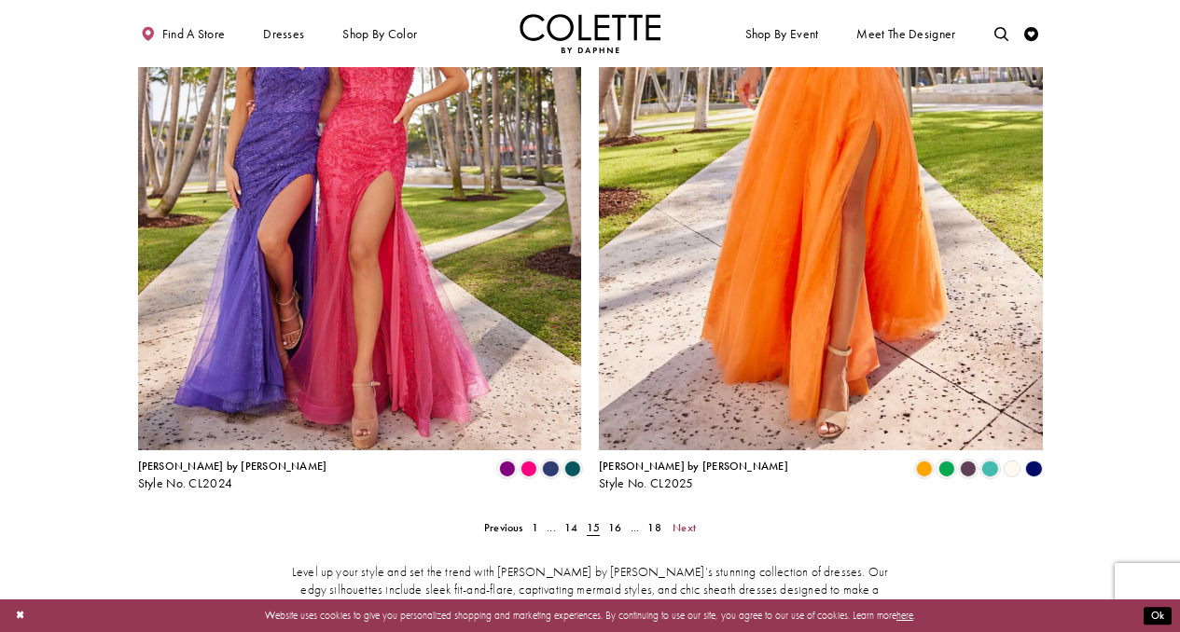
scroll to position [2429, 0]
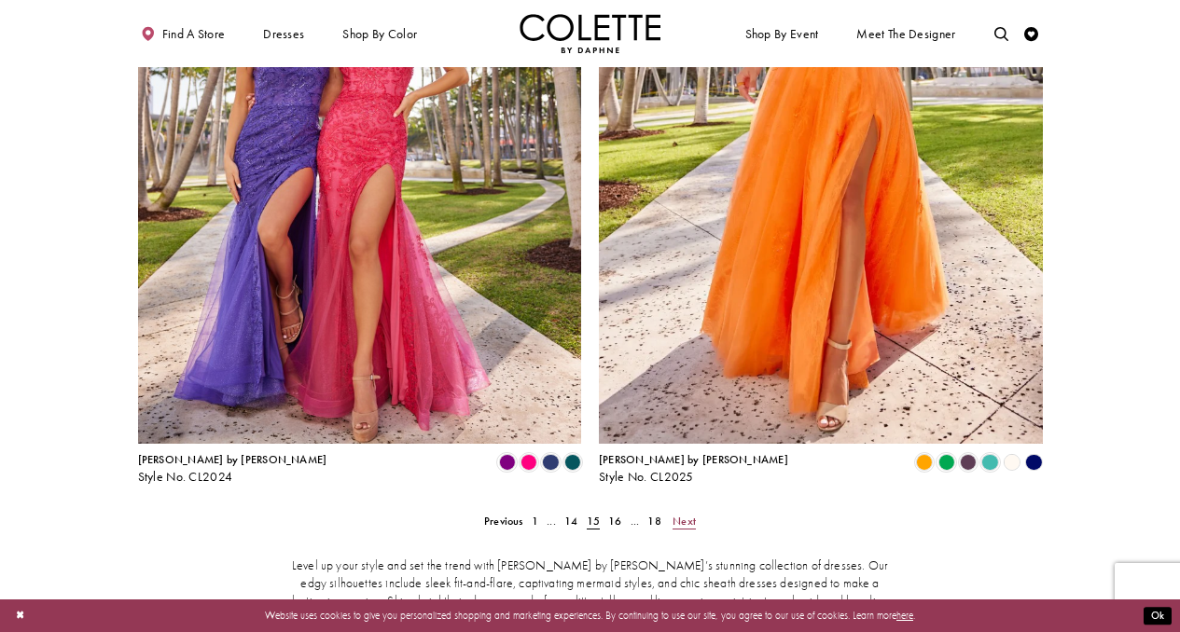
click at [685, 514] on span "Next" at bounding box center [683, 521] width 23 height 15
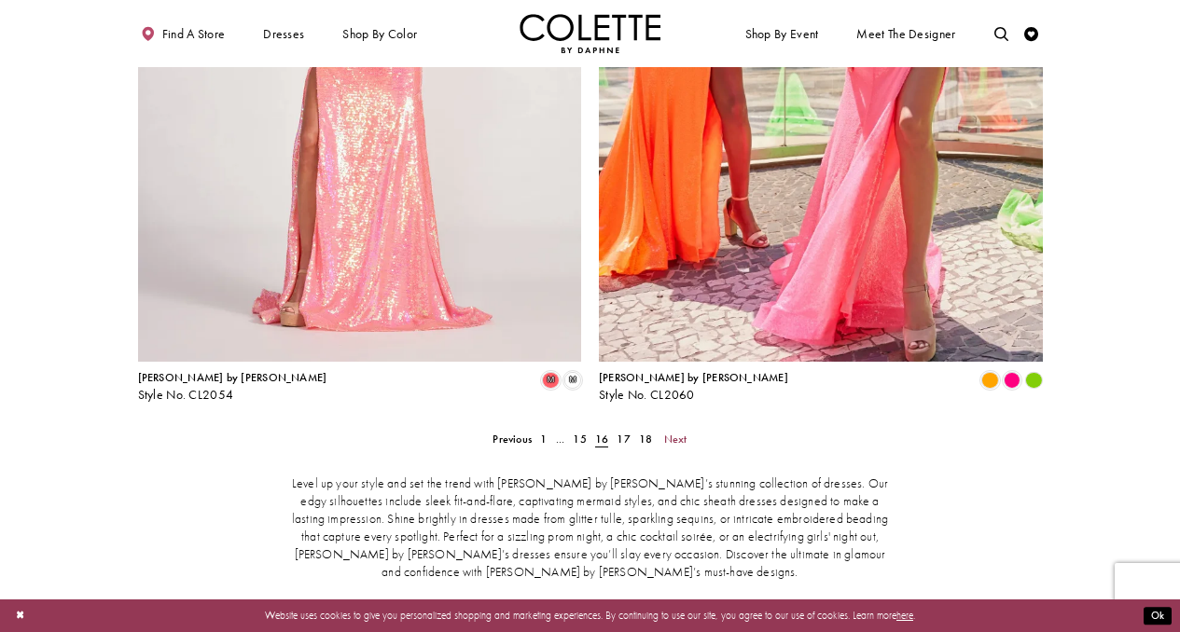
scroll to position [2544, 0]
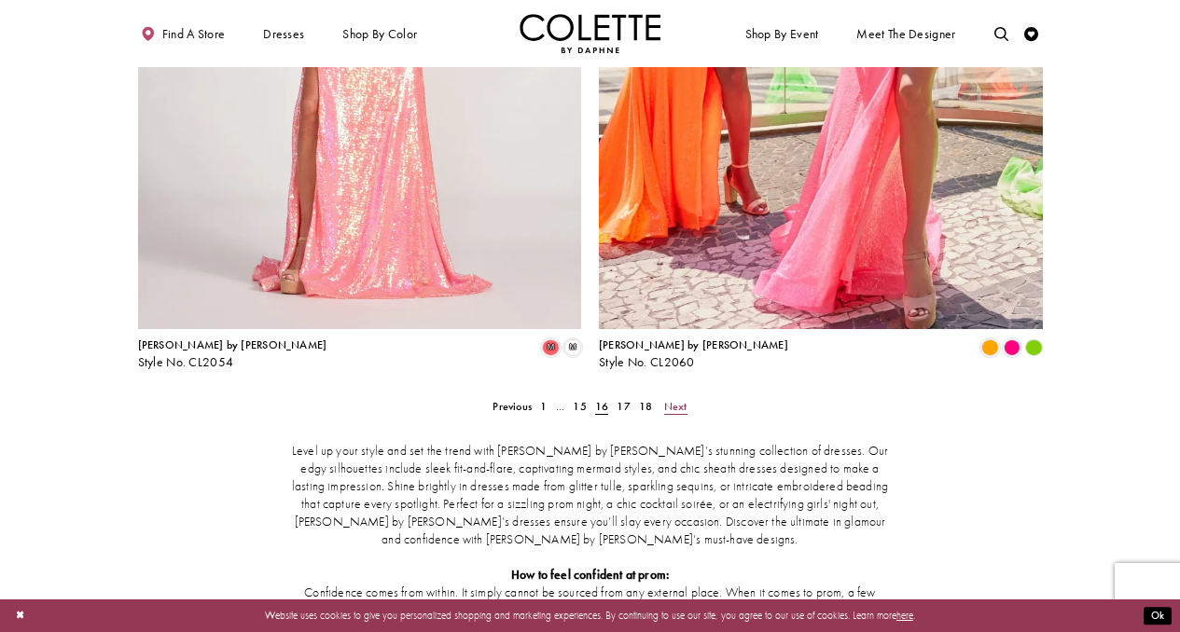
click at [668, 399] on span "Next" at bounding box center [675, 406] width 23 height 15
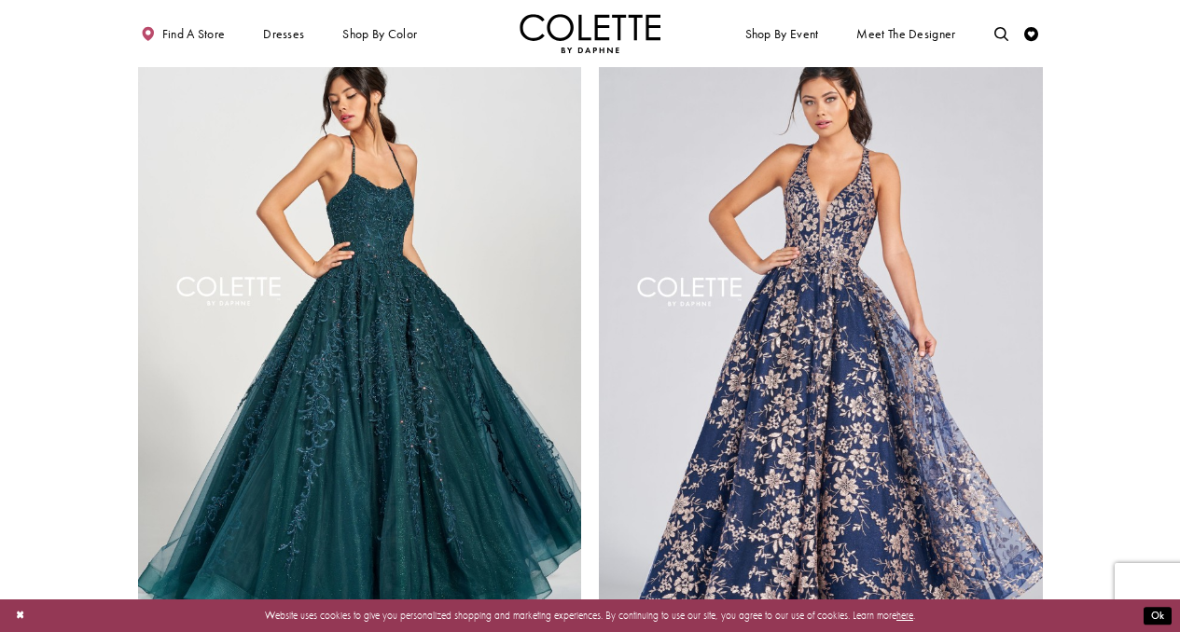
scroll to position [2417, 0]
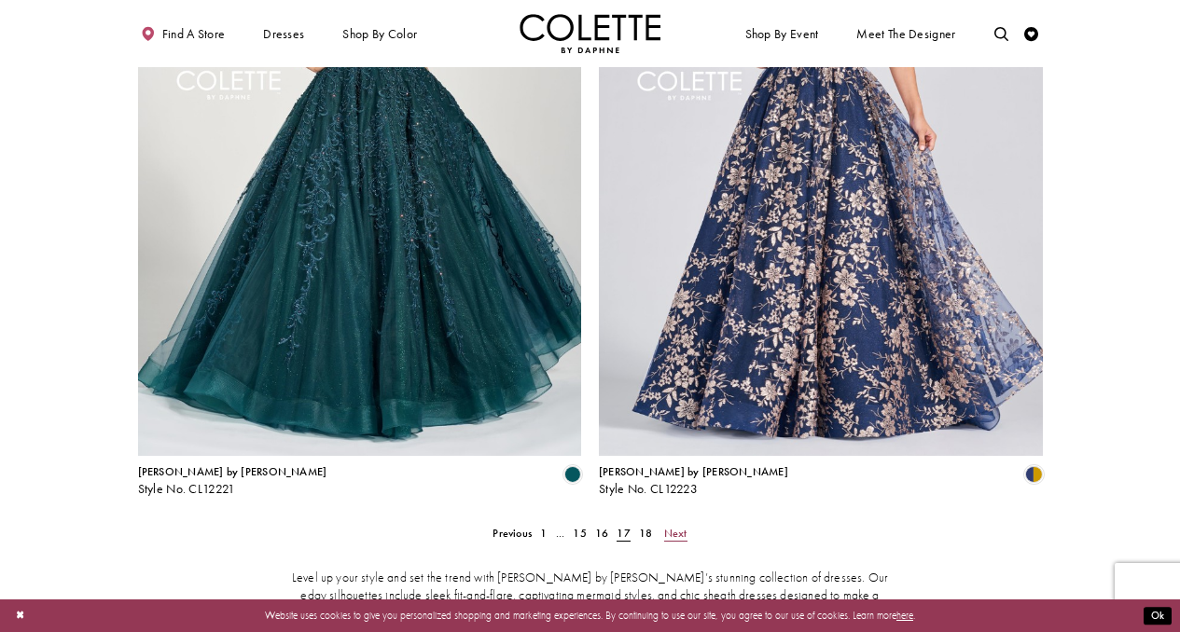
click at [676, 526] on span "Next" at bounding box center [675, 533] width 23 height 15
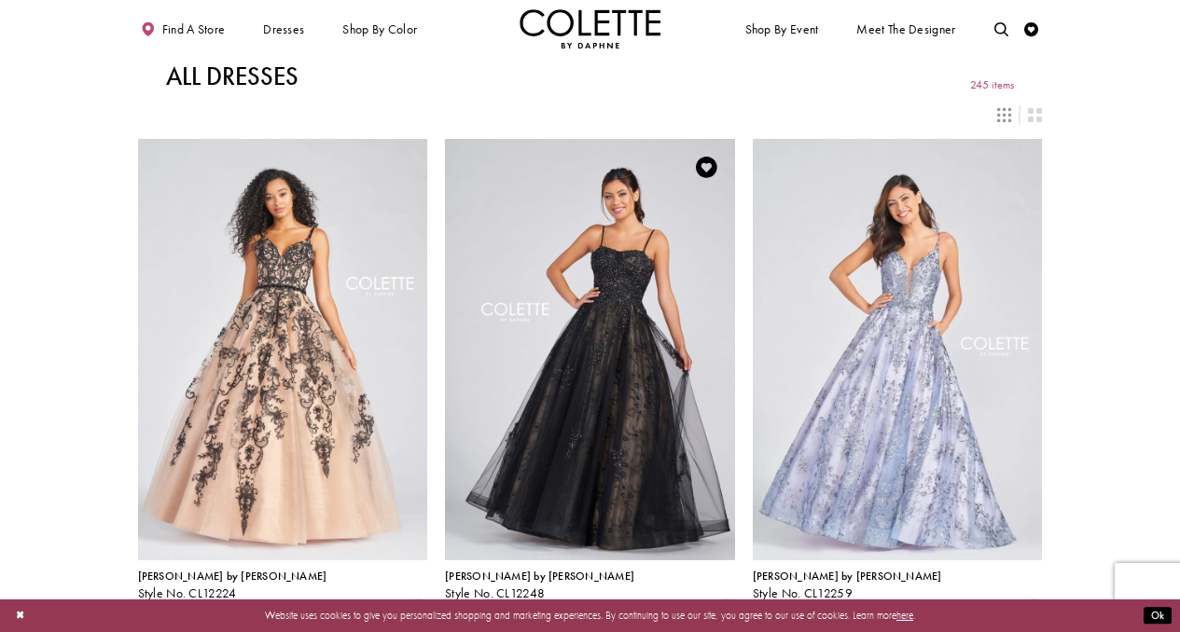
scroll to position [20, 0]
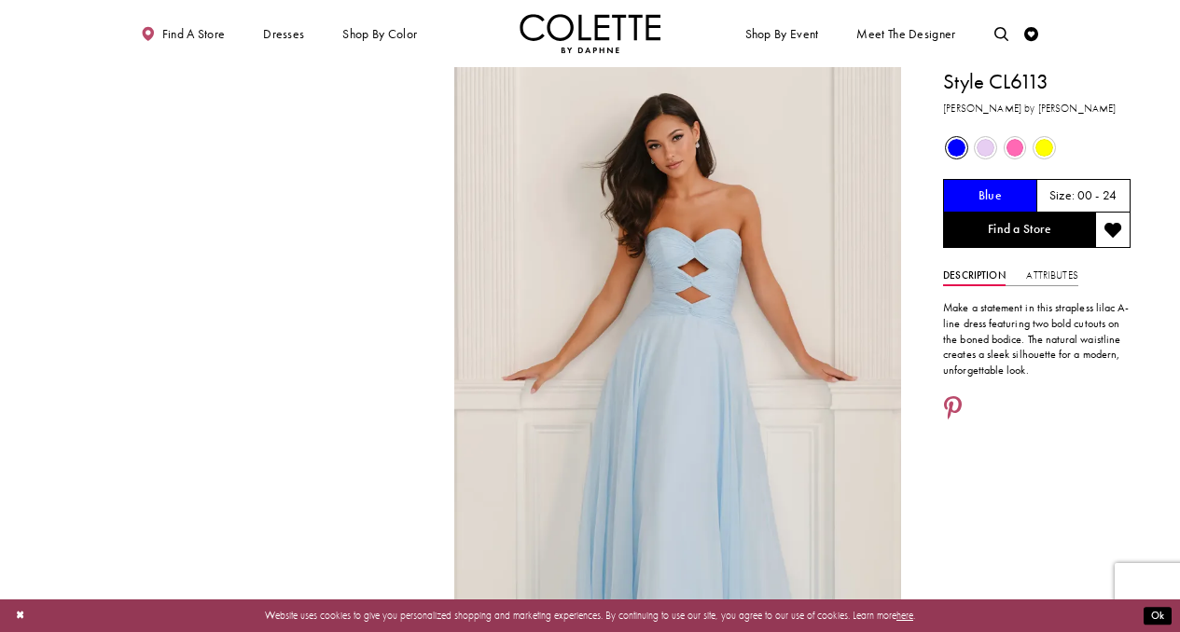
click at [1012, 140] on span "Product color controls state depends on size chosen" at bounding box center [1015, 148] width 18 height 18
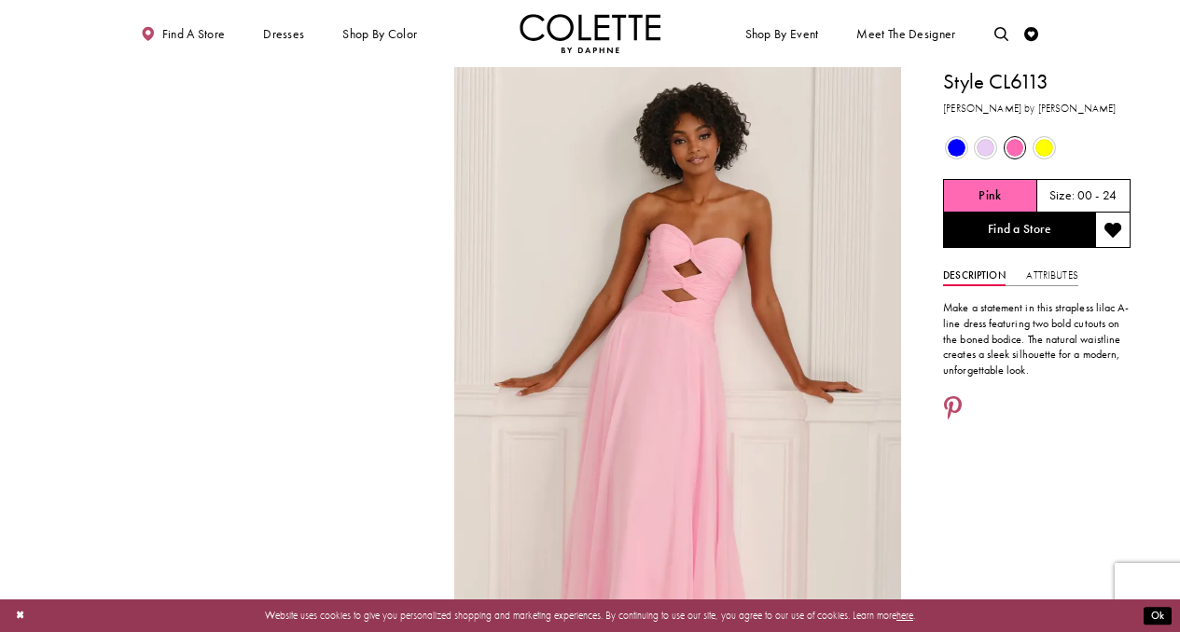
click at [1048, 144] on span "Product color controls state depends on size chosen" at bounding box center [1044, 148] width 18 height 18
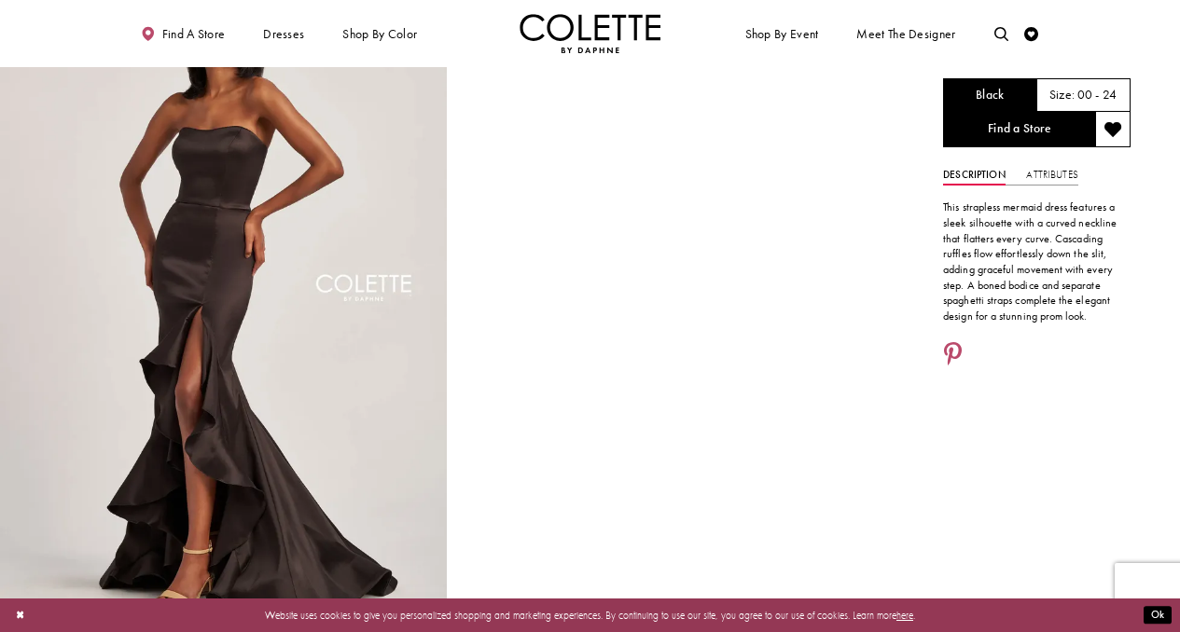
scroll to position [104, 0]
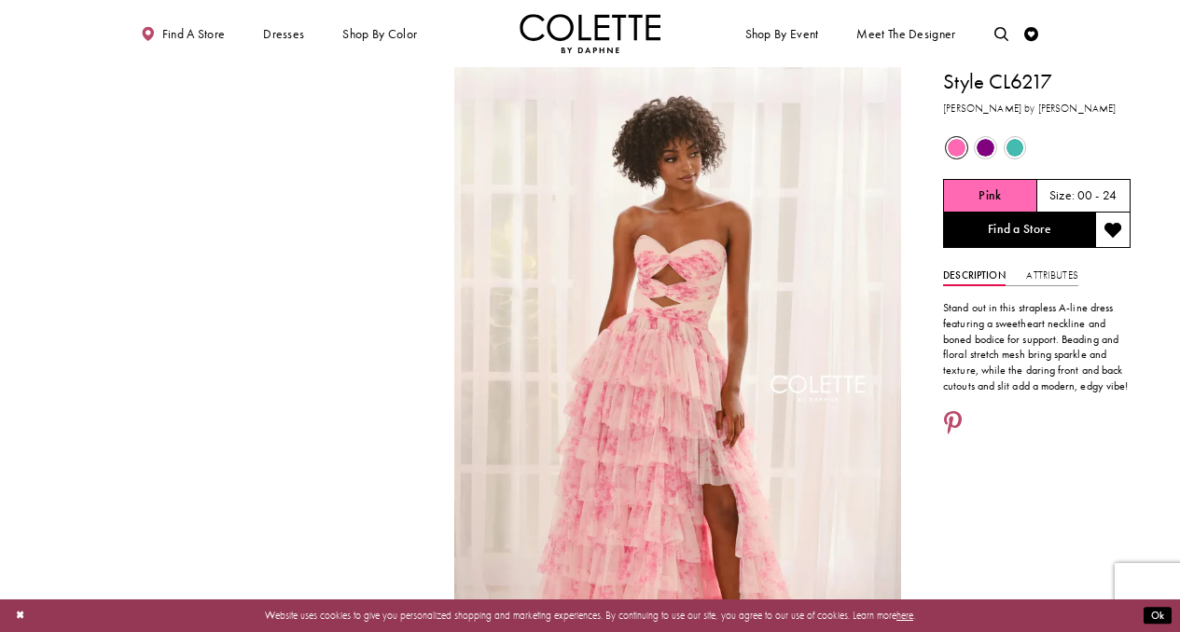
click at [986, 150] on span "Product color controls state depends on size chosen" at bounding box center [985, 148] width 18 height 18
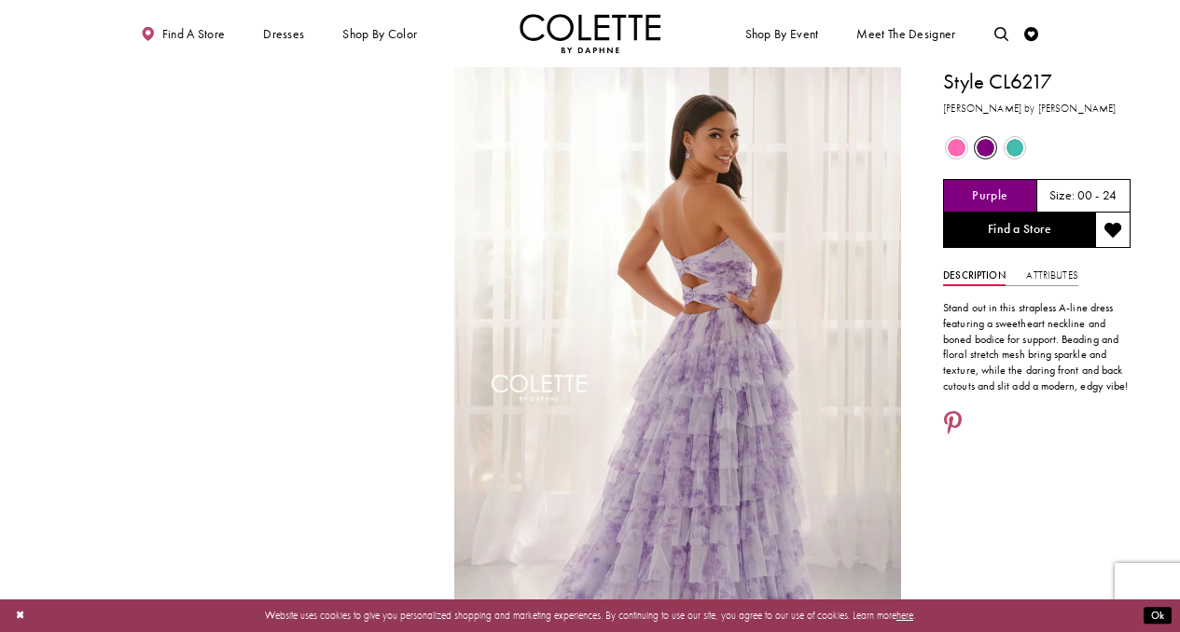
click at [1006, 138] on div "Out of Stock" at bounding box center [1015, 147] width 27 height 27
